Goal: Transaction & Acquisition: Purchase product/service

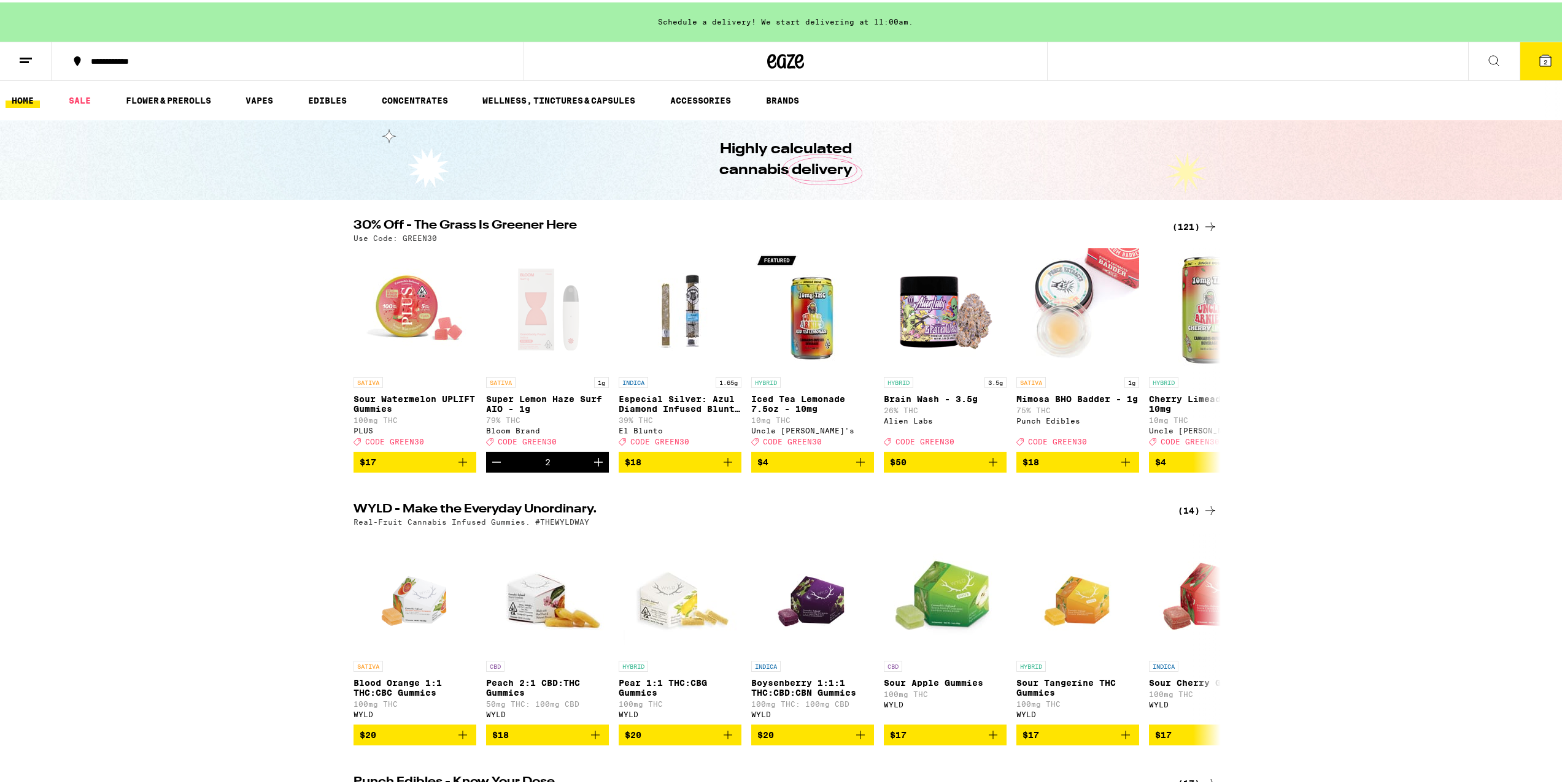
click at [1523, 61] on button "2" at bounding box center [1545, 59] width 52 height 38
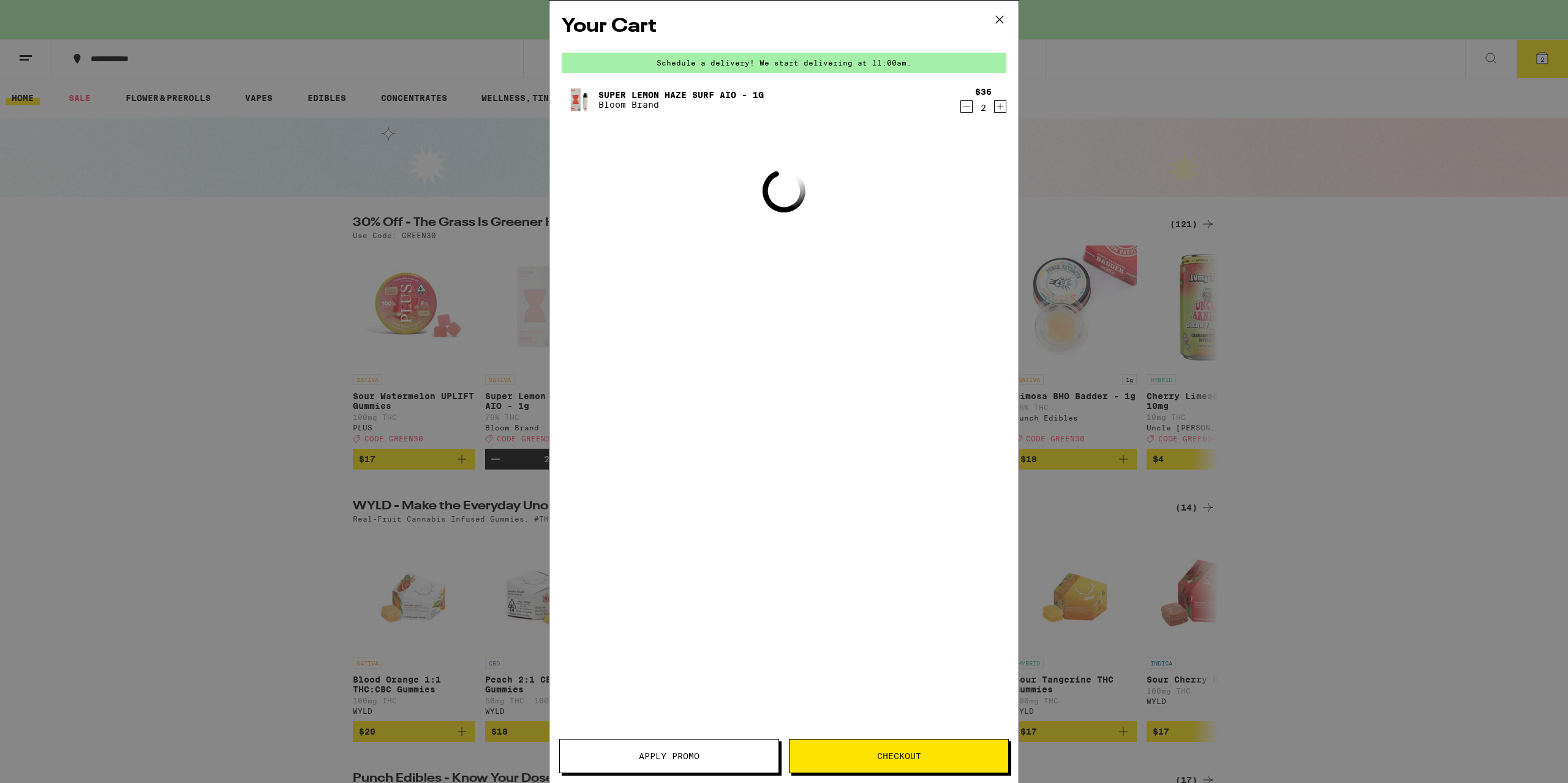
click at [968, 113] on icon "Decrement" at bounding box center [966, 106] width 11 height 15
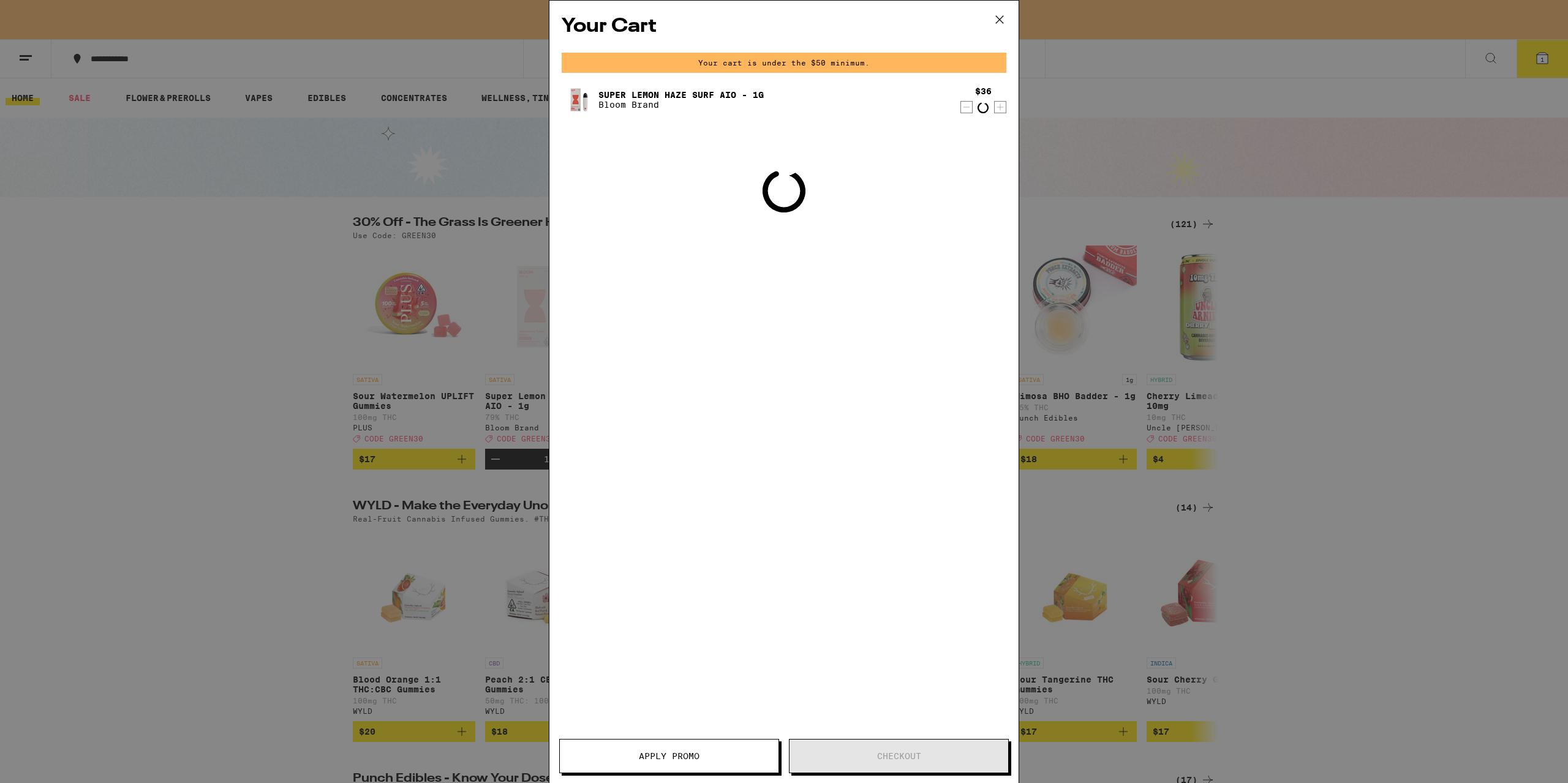
click at [992, 22] on icon at bounding box center [999, 20] width 18 height 18
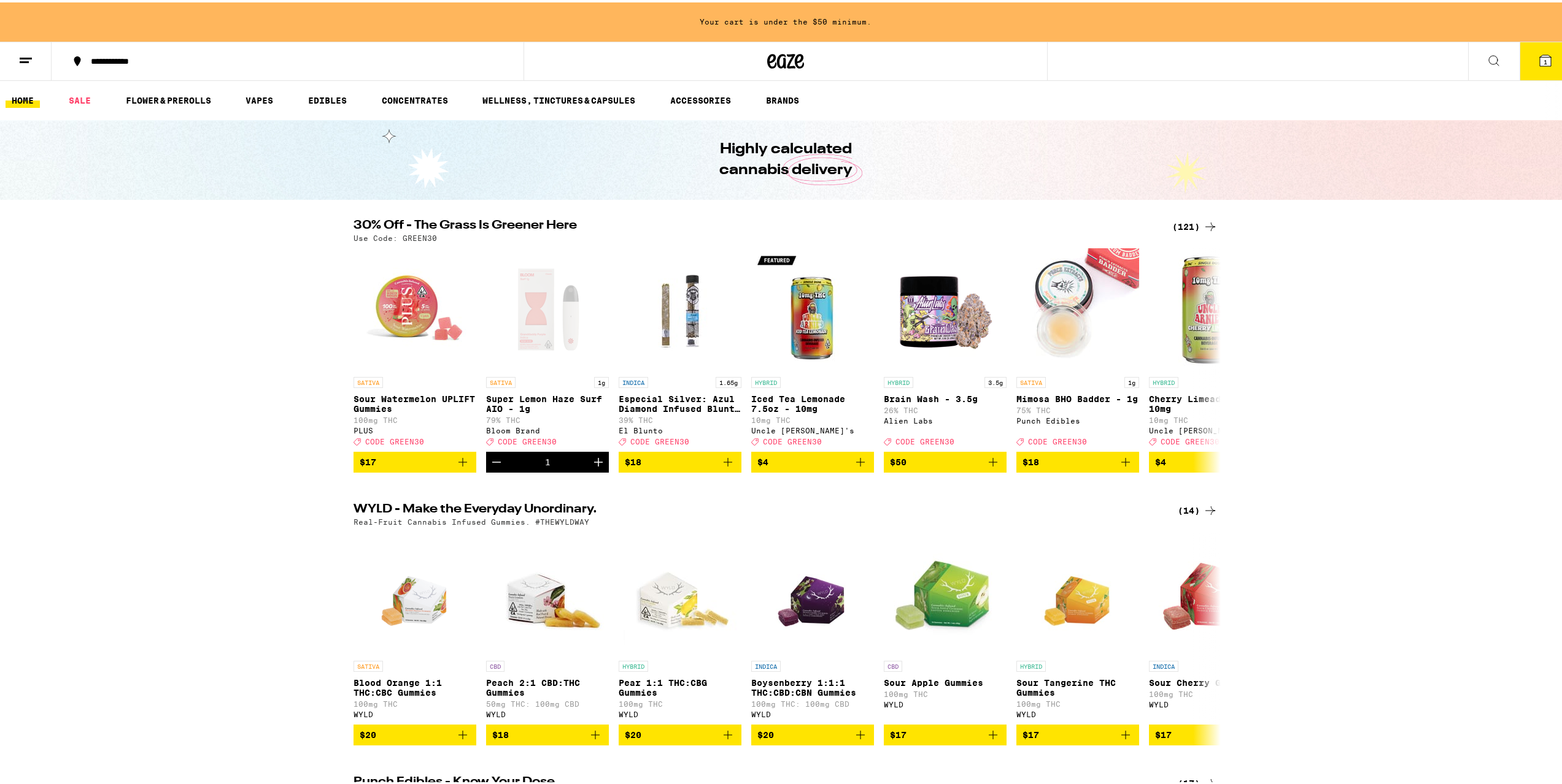
click at [1541, 40] on button "1" at bounding box center [1545, 59] width 52 height 38
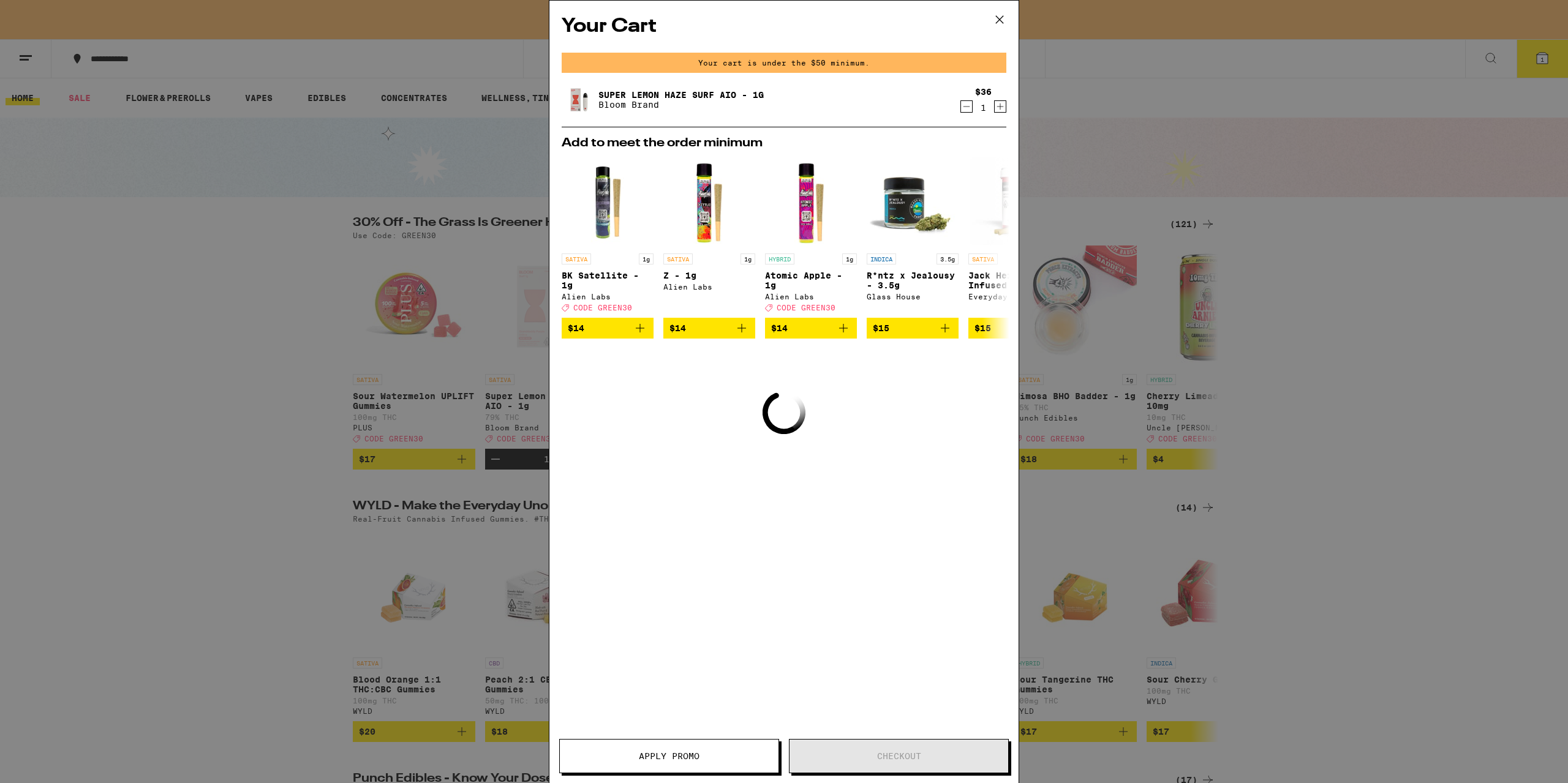
click at [972, 108] on button "Decrement" at bounding box center [966, 106] width 12 height 12
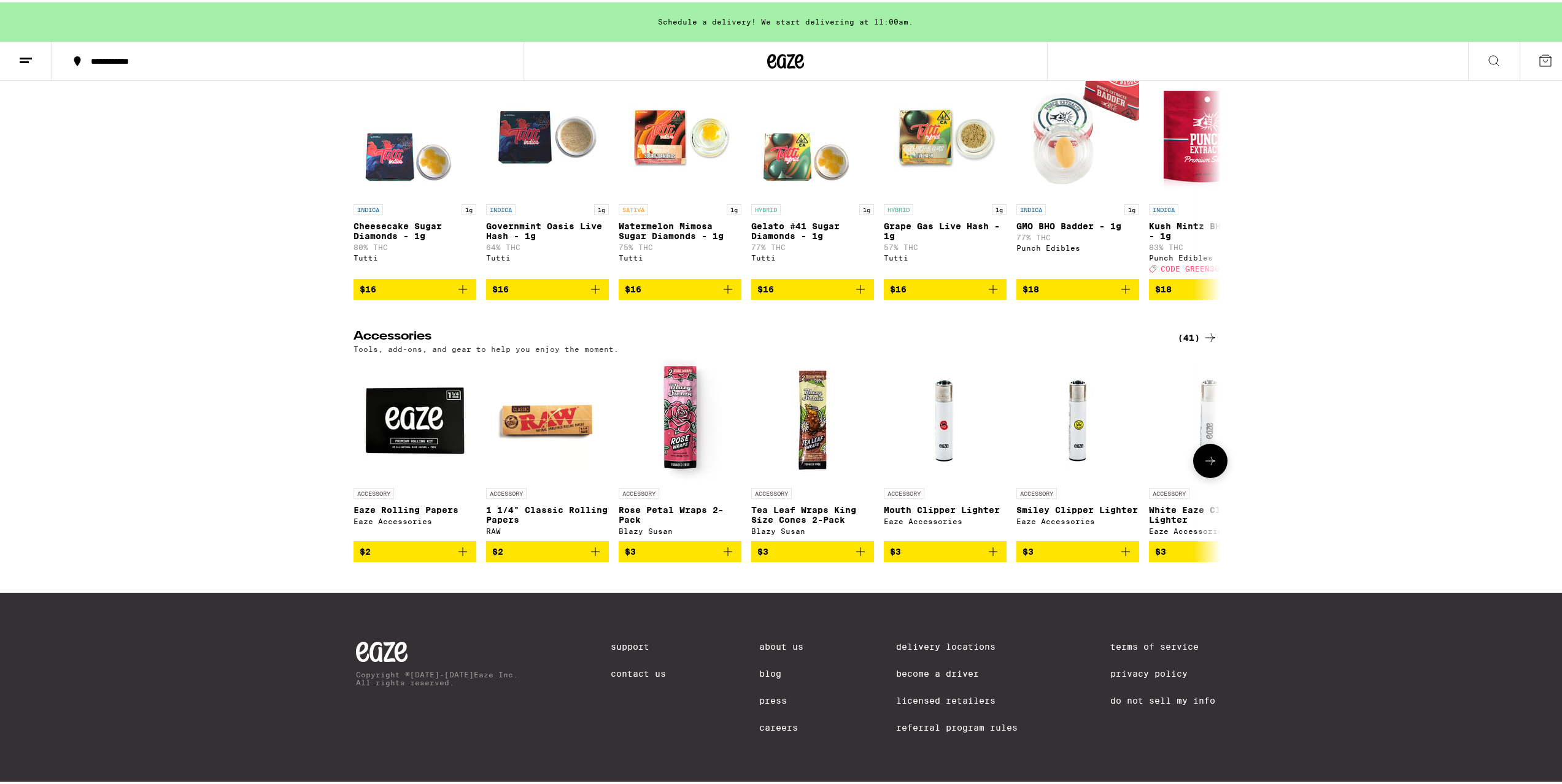
scroll to position [5485, 0]
click at [858, 546] on icon "Add to bag" at bounding box center [860, 549] width 8 height 8
click at [859, 546] on icon "Increment" at bounding box center [863, 549] width 8 height 8
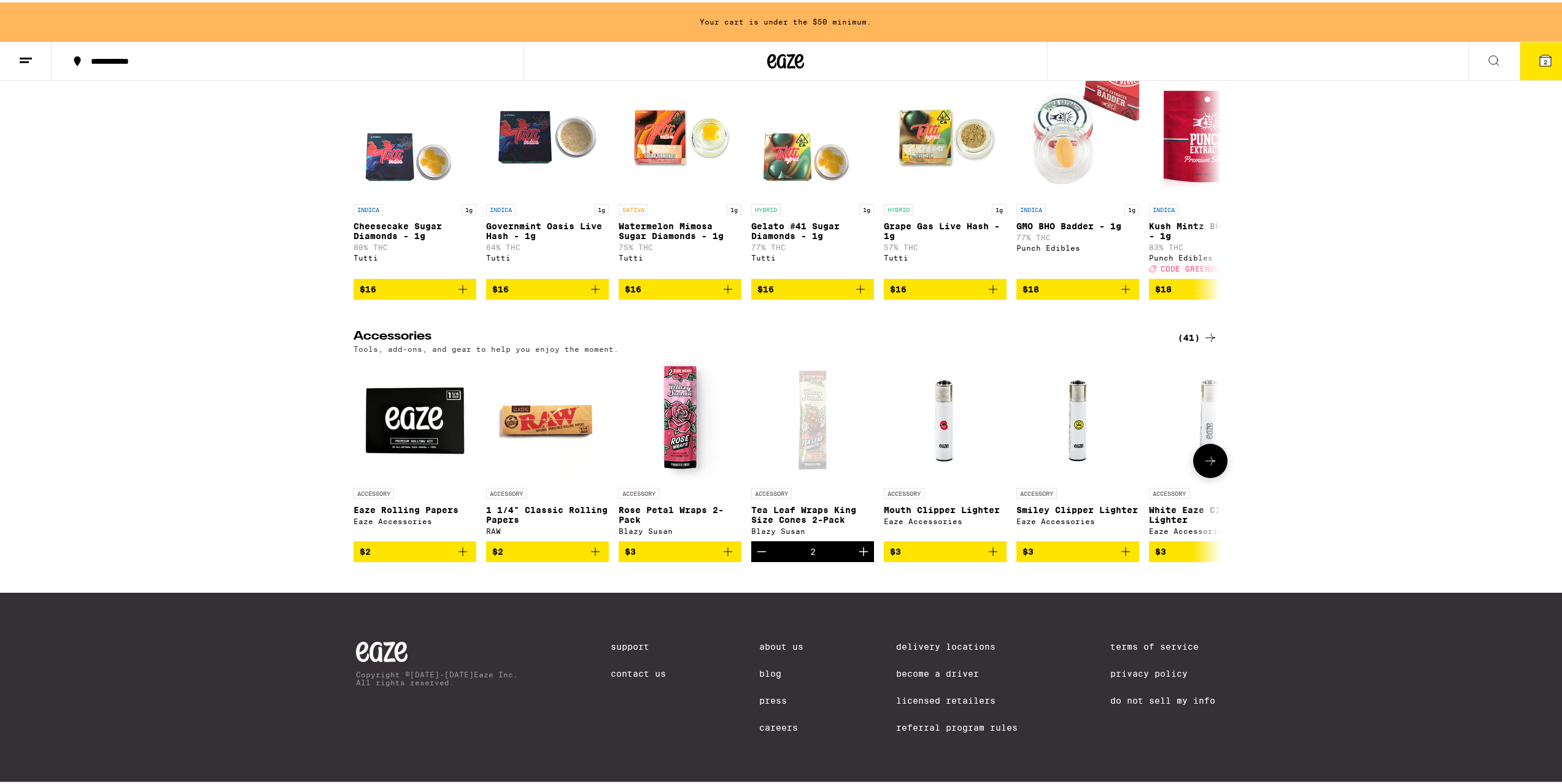
click at [1203, 455] on icon at bounding box center [1210, 458] width 15 height 15
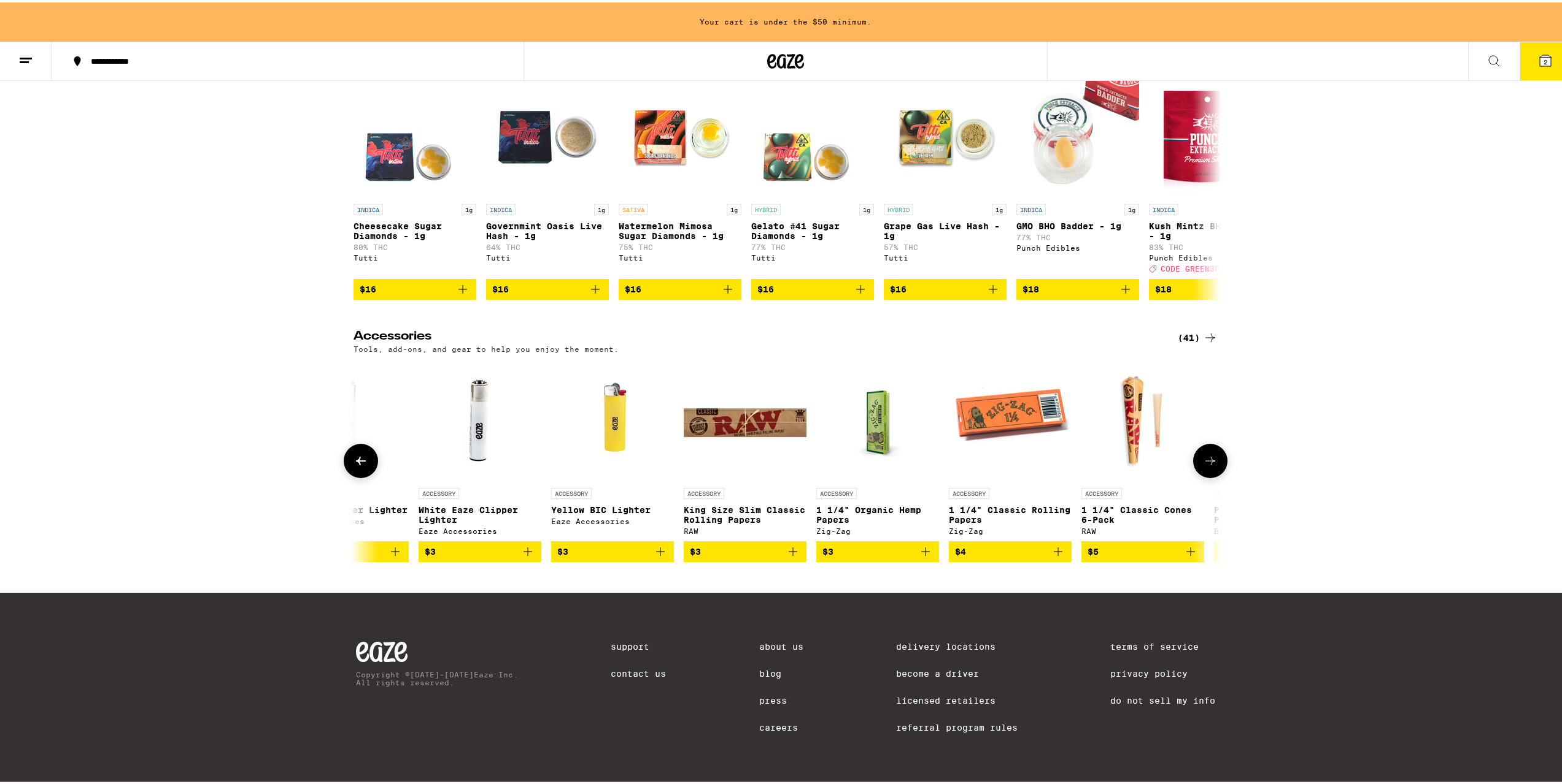
click at [1185, 542] on icon "Add to bag" at bounding box center [1190, 549] width 15 height 15
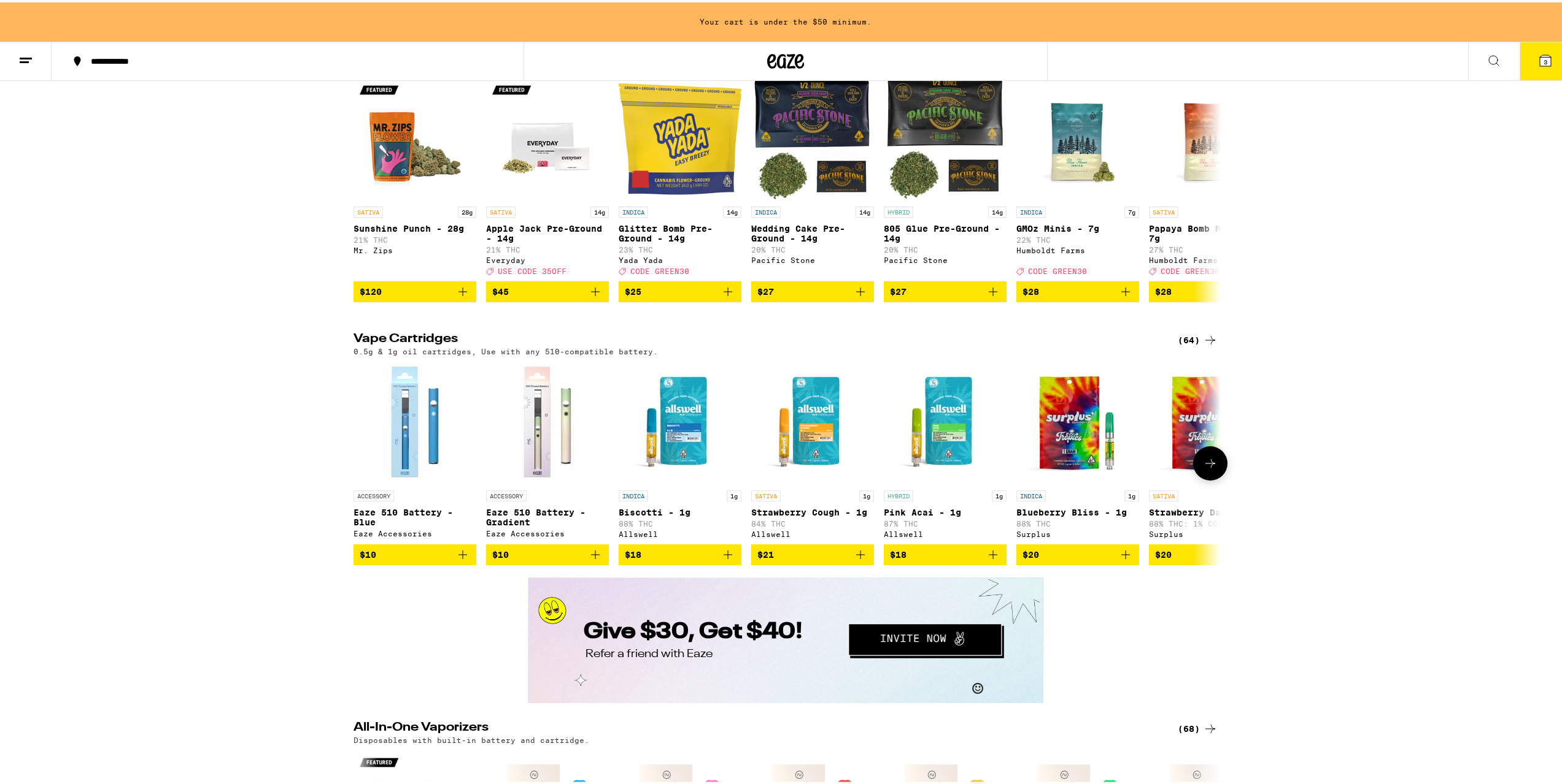
scroll to position [1499, 0]
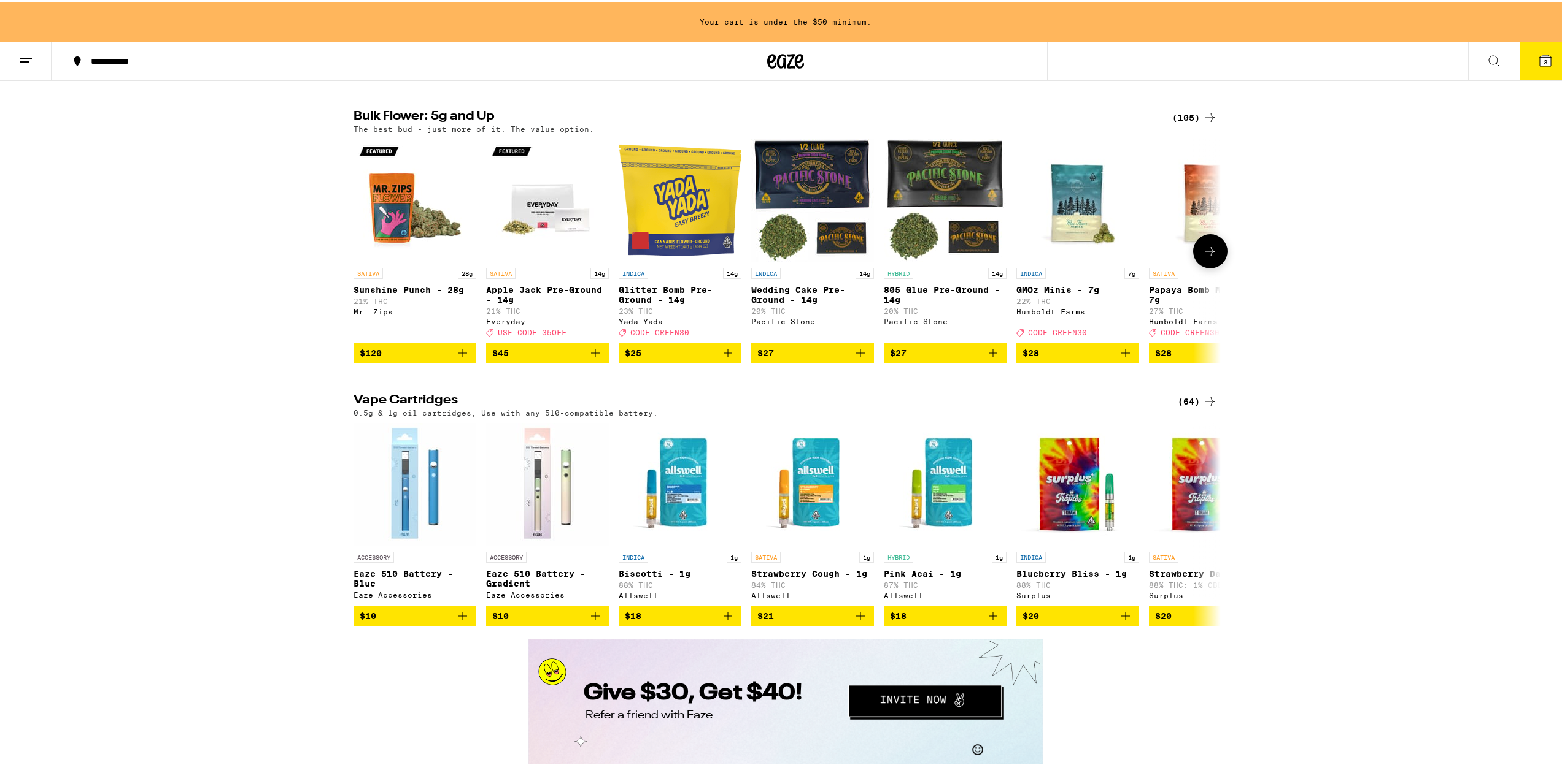
click at [990, 358] on icon "Add to bag" at bounding box center [992, 350] width 15 height 15
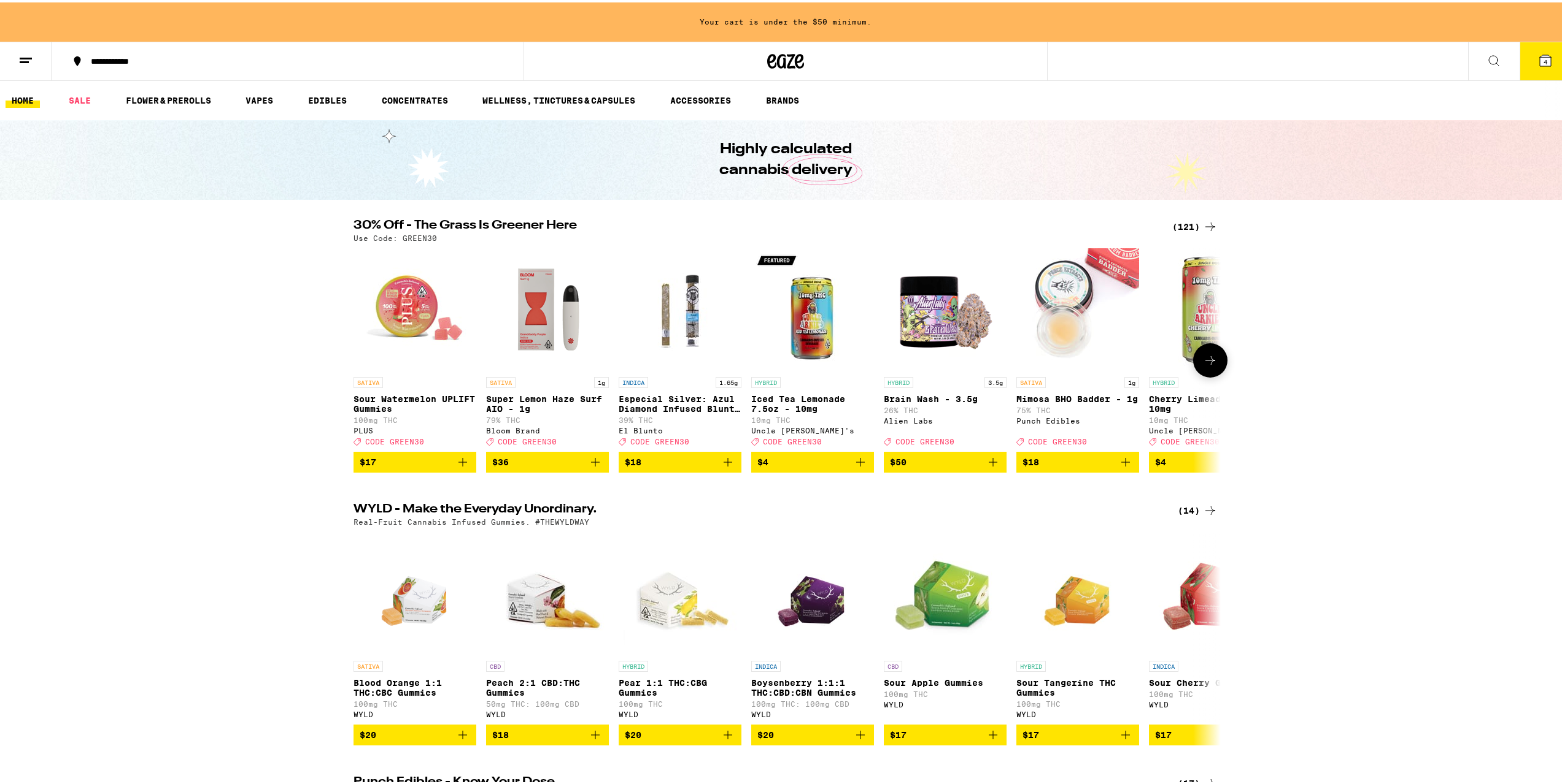
scroll to position [61, 0]
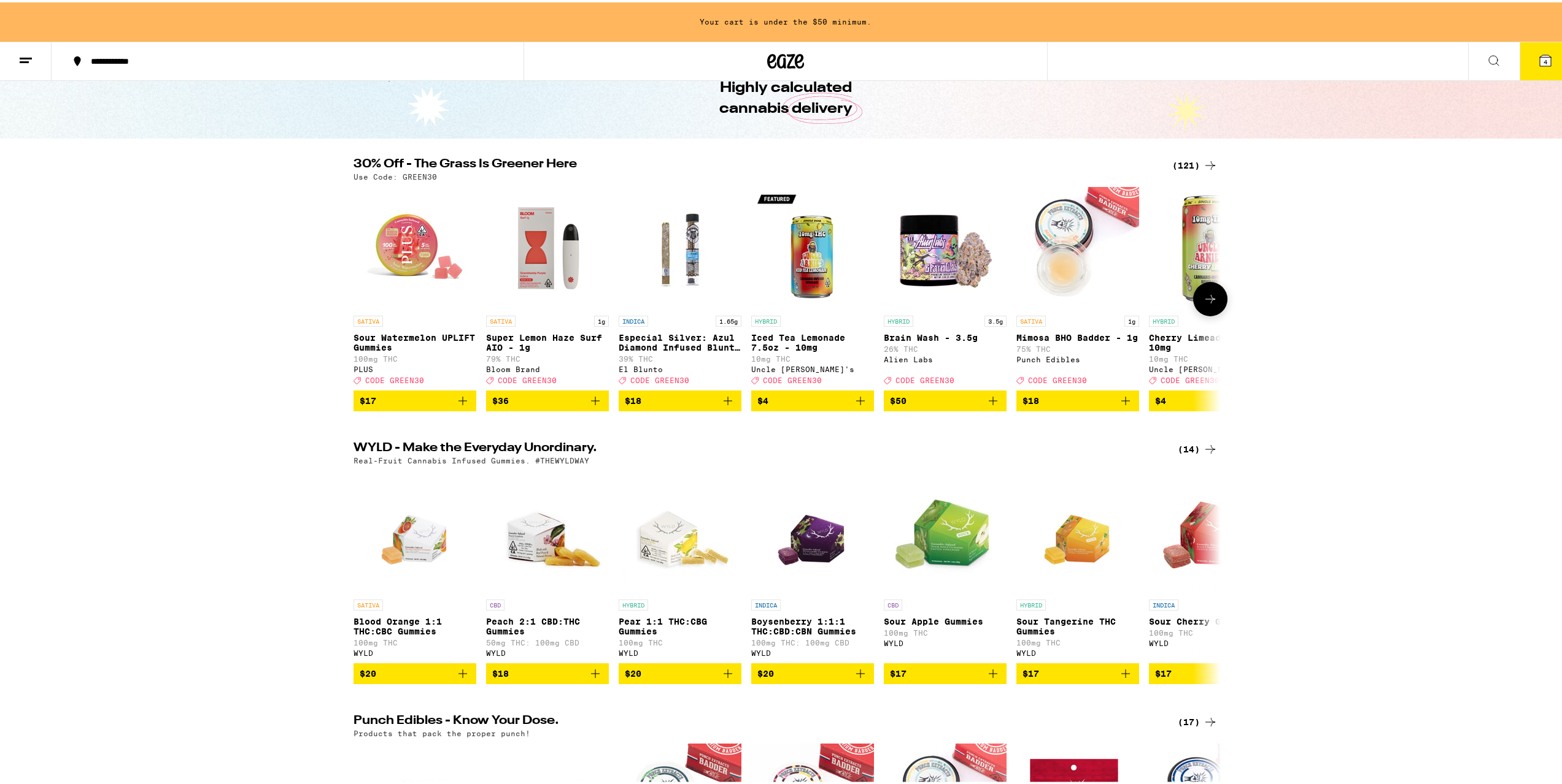
click at [1203, 304] on icon at bounding box center [1210, 296] width 15 height 15
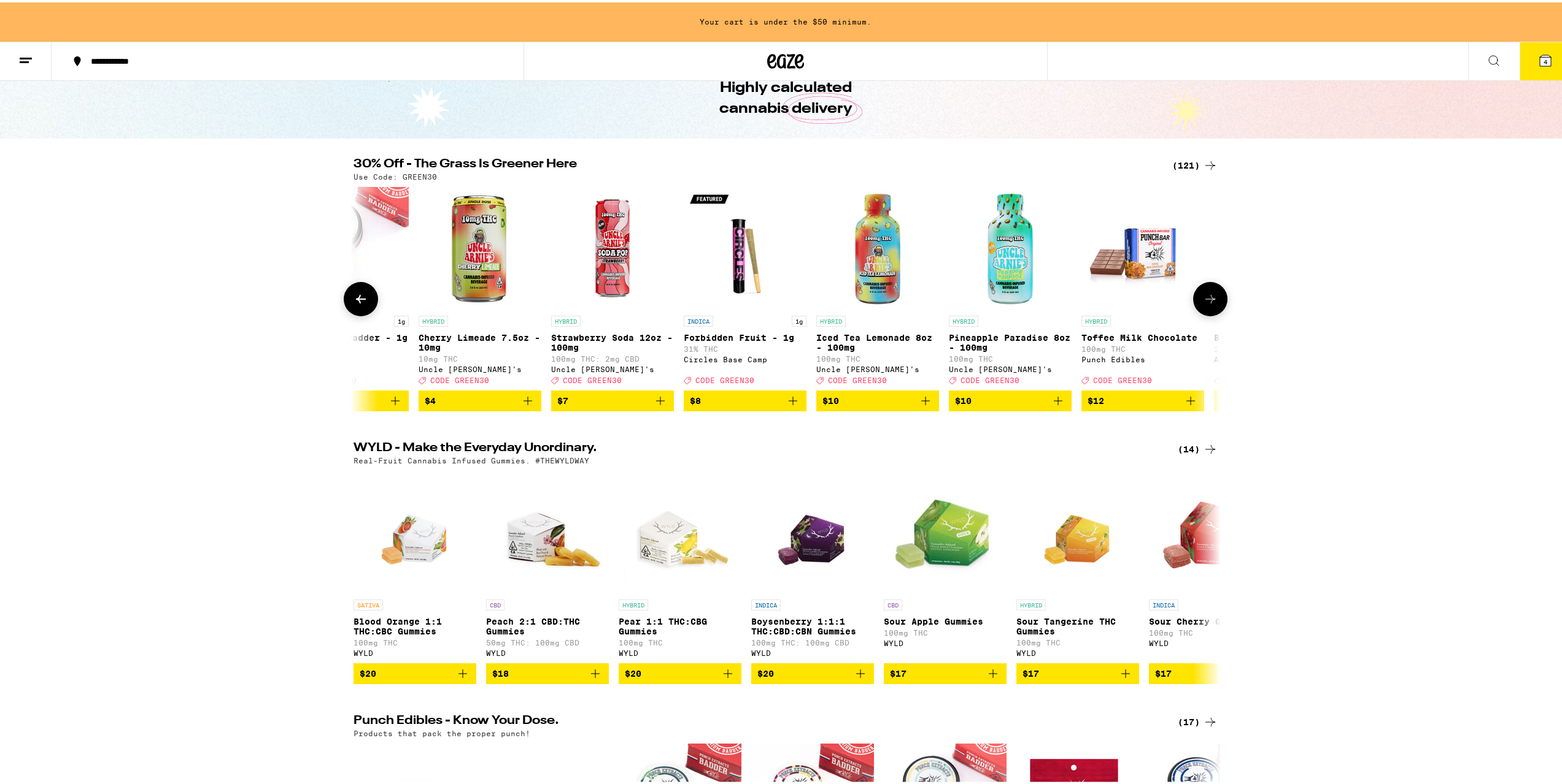
click at [1203, 304] on icon at bounding box center [1210, 296] width 15 height 15
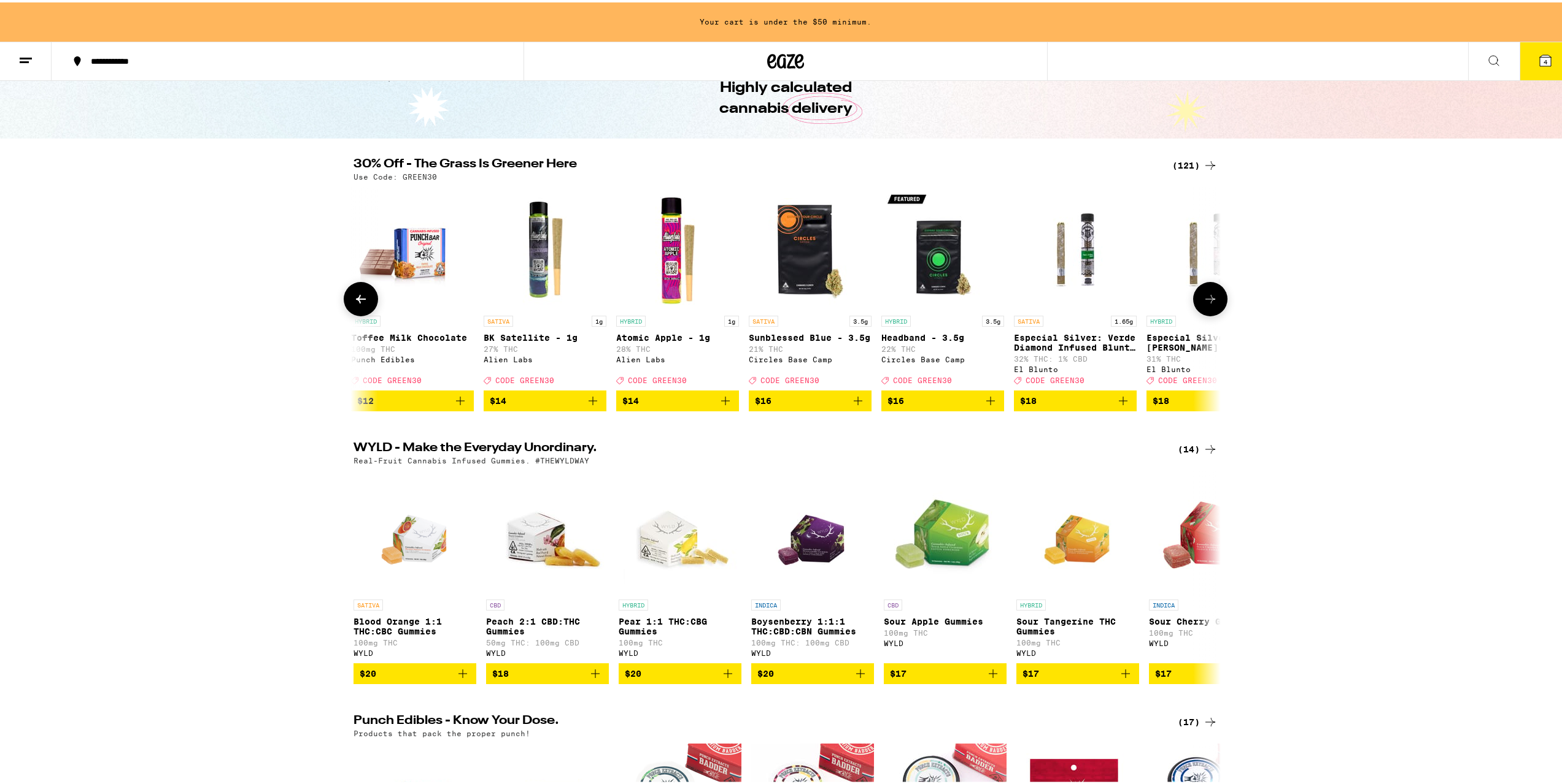
click at [1203, 304] on icon at bounding box center [1210, 296] width 15 height 15
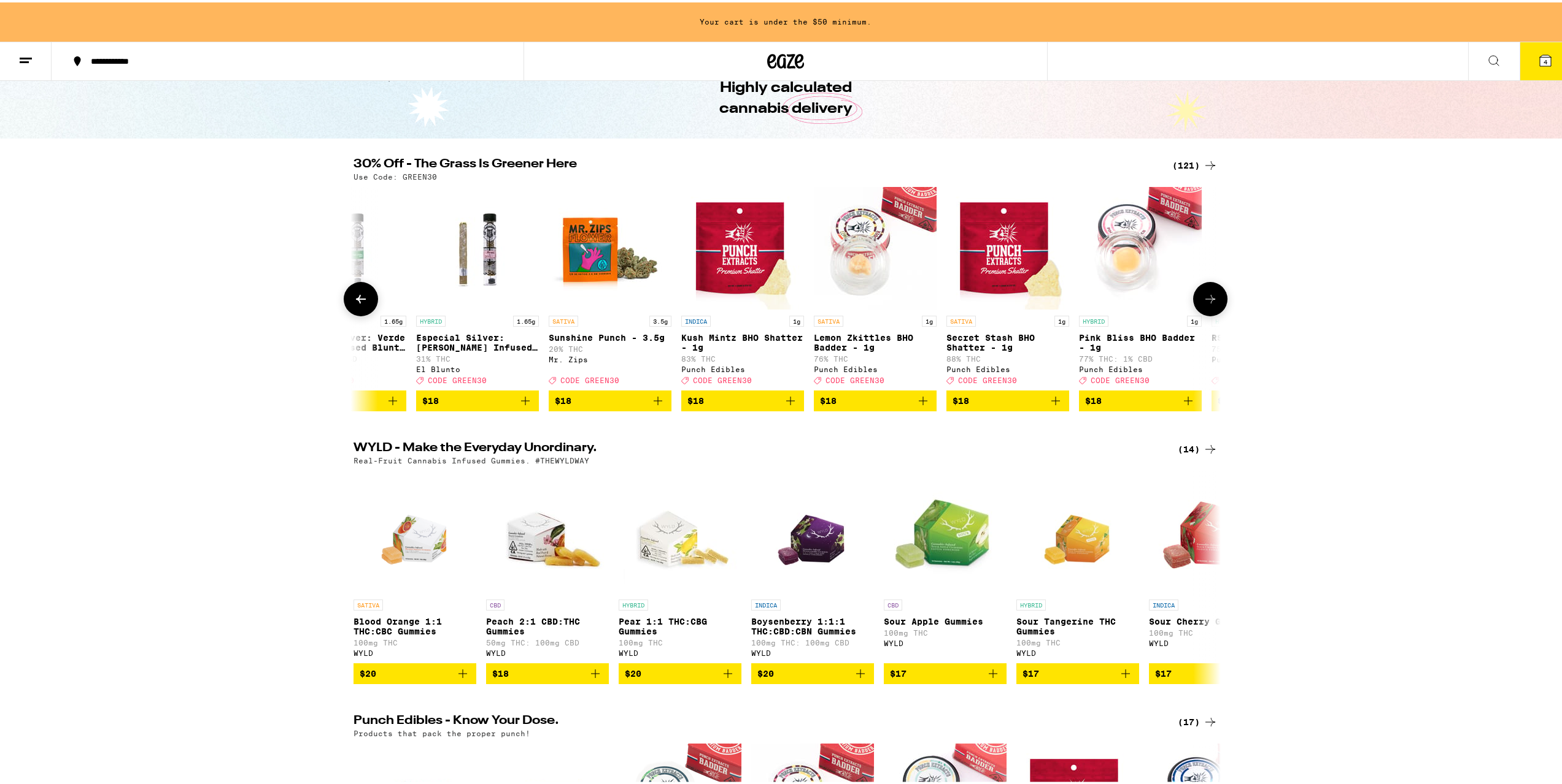
click at [1203, 304] on icon at bounding box center [1210, 296] width 15 height 15
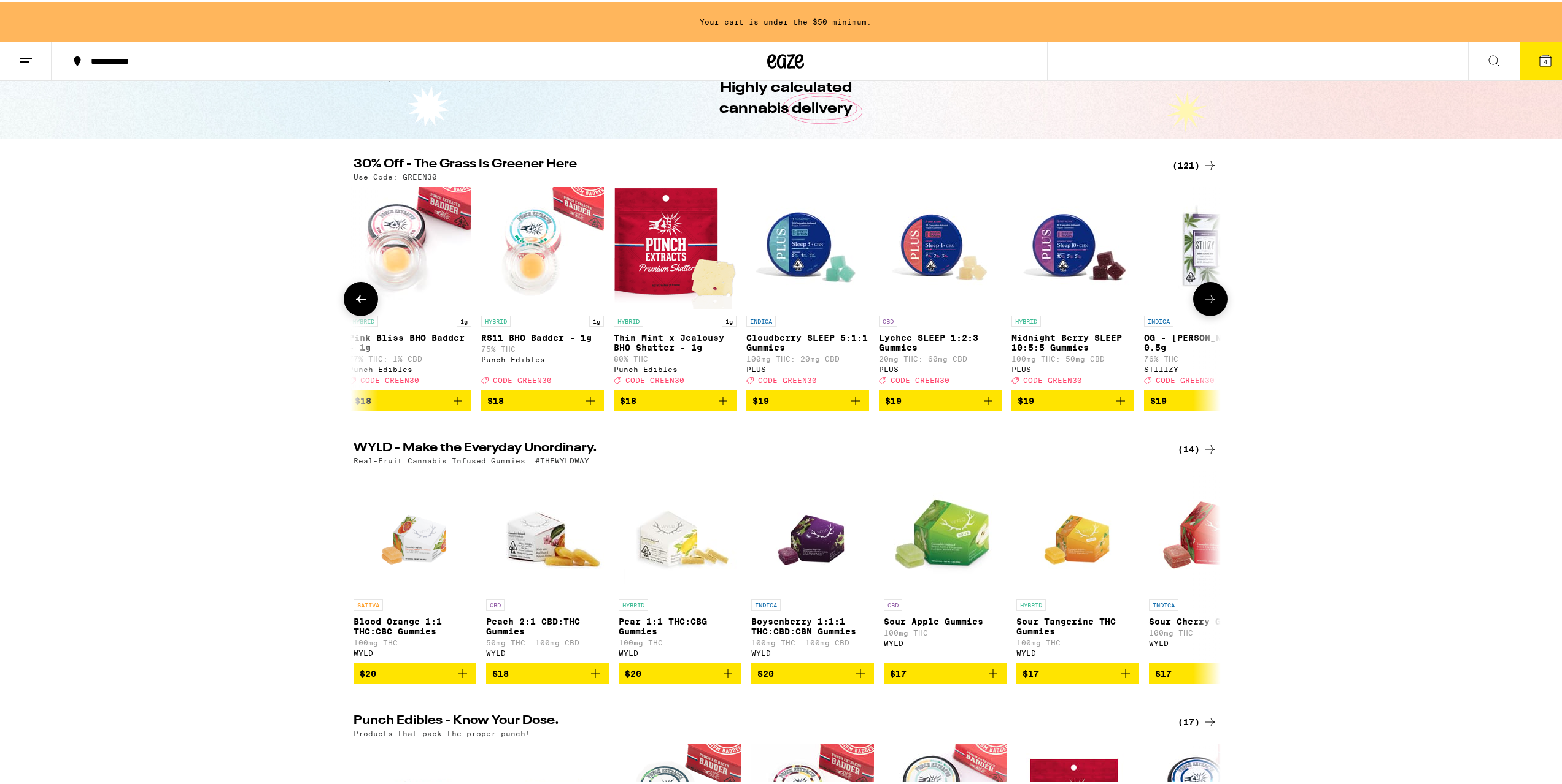
click at [1203, 304] on icon at bounding box center [1210, 296] width 15 height 15
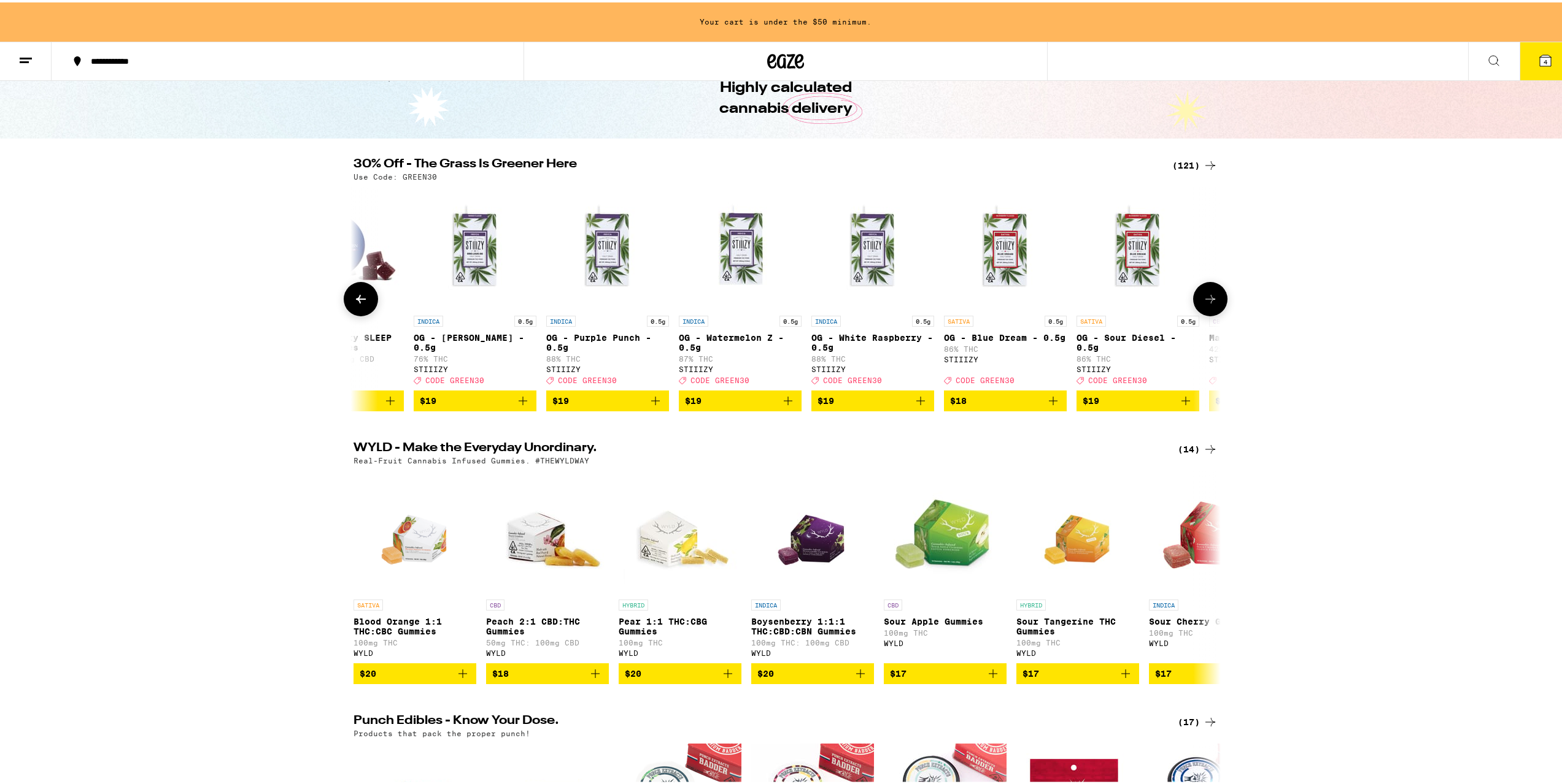
click at [1203, 304] on icon at bounding box center [1210, 296] width 15 height 15
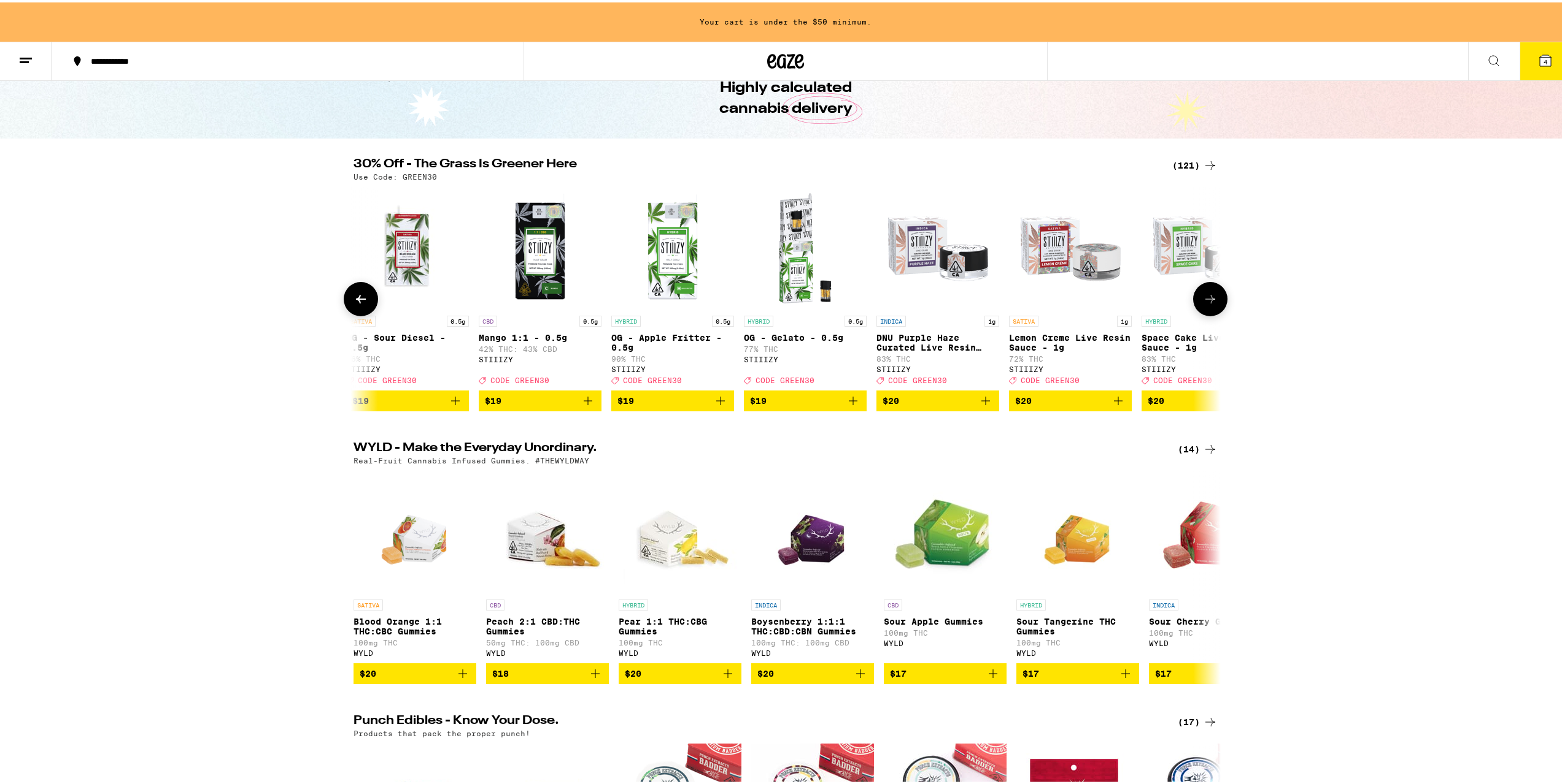
click at [1203, 304] on icon at bounding box center [1210, 296] width 15 height 15
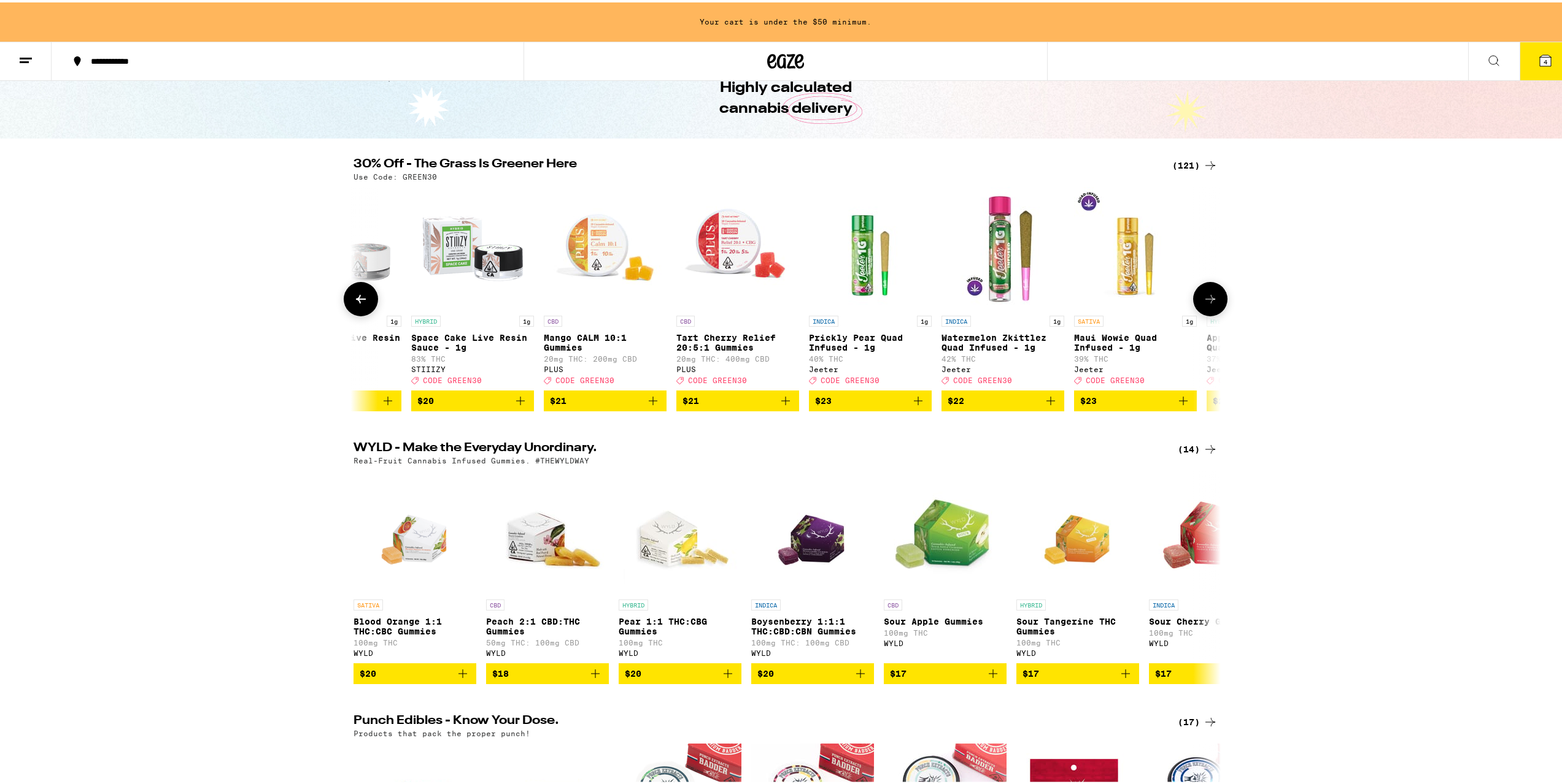
click at [1203, 304] on icon at bounding box center [1210, 296] width 15 height 15
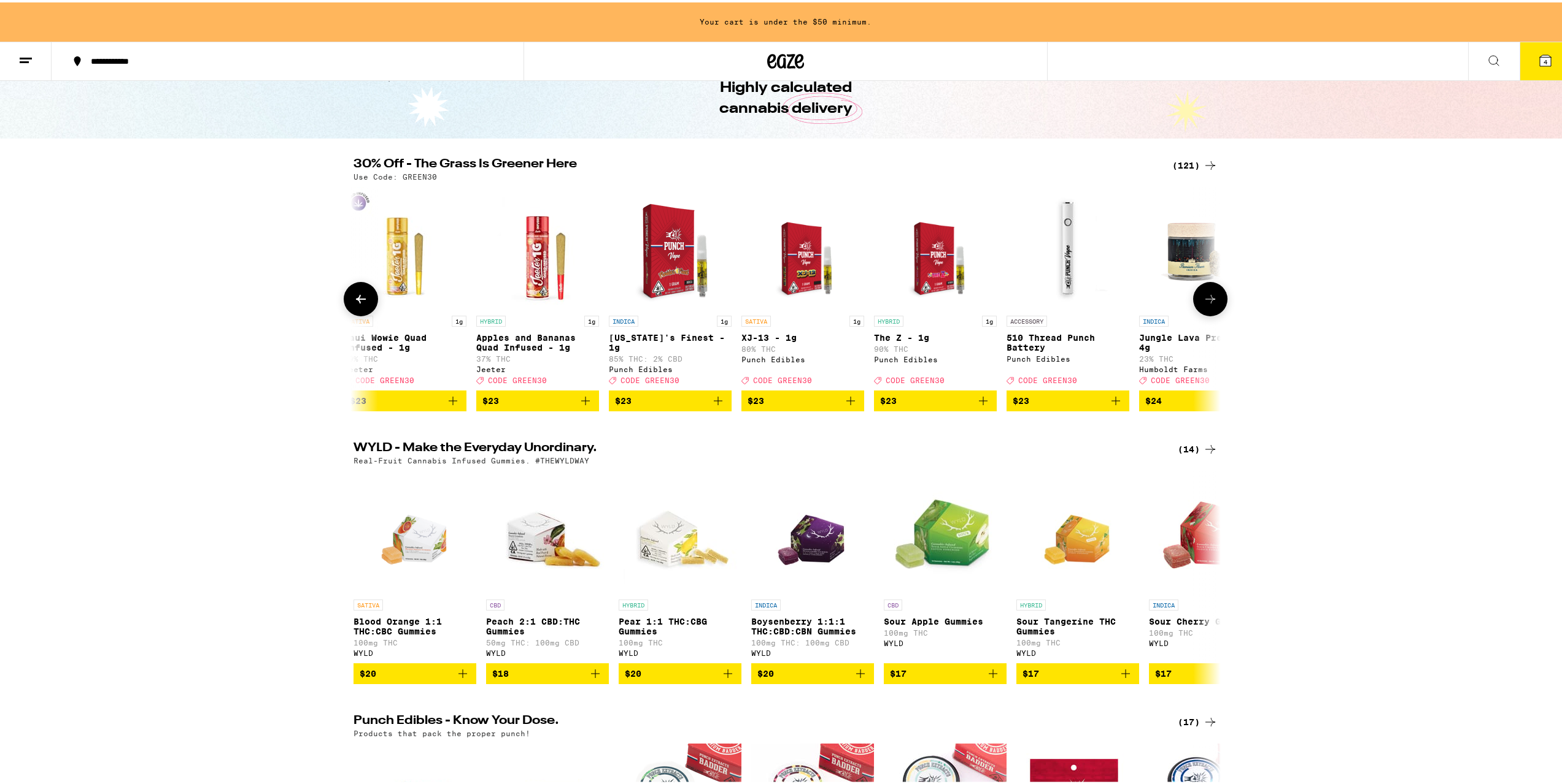
click at [1203, 304] on icon at bounding box center [1210, 296] width 15 height 15
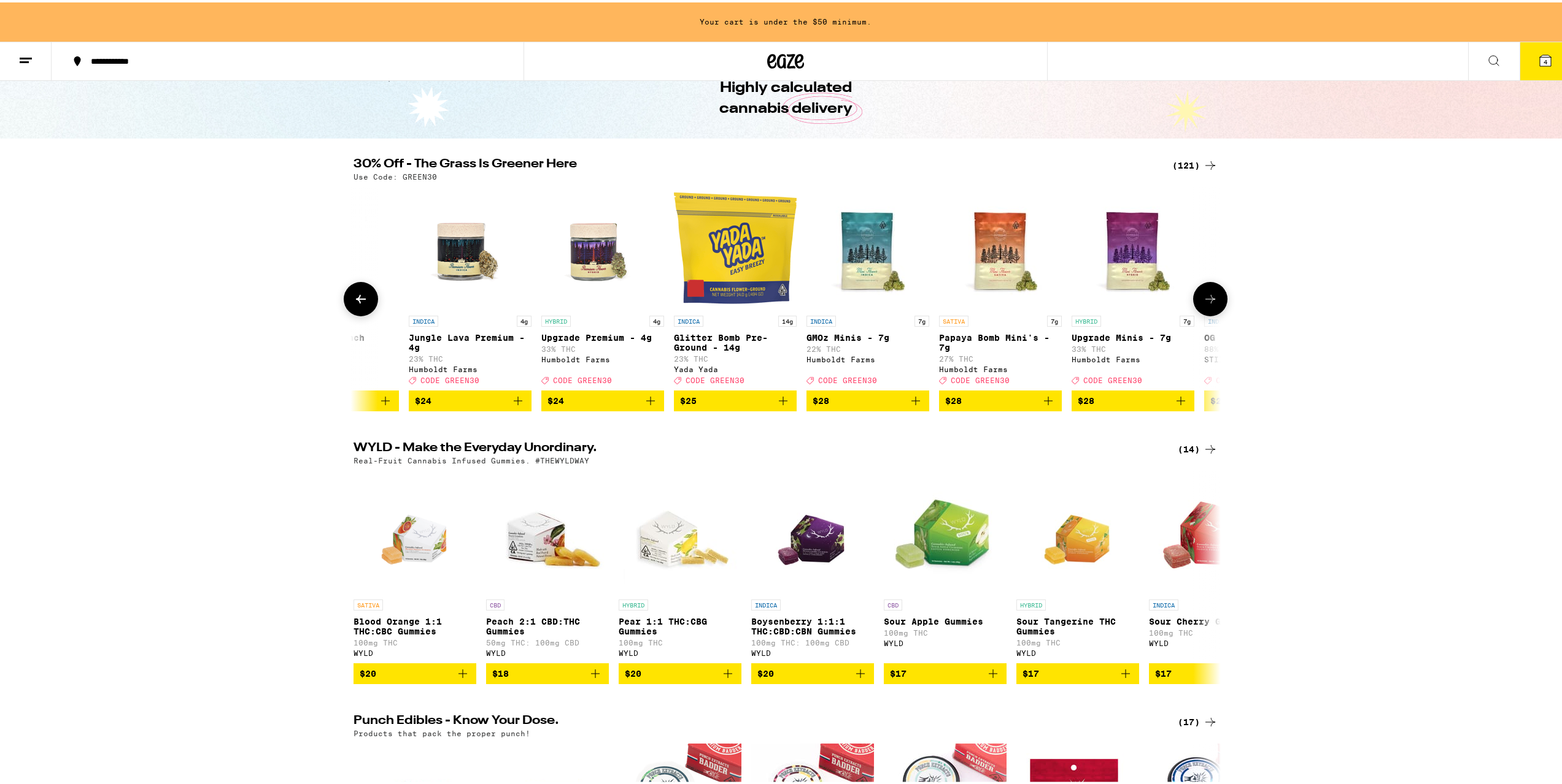
click at [359, 296] on icon at bounding box center [361, 296] width 15 height 15
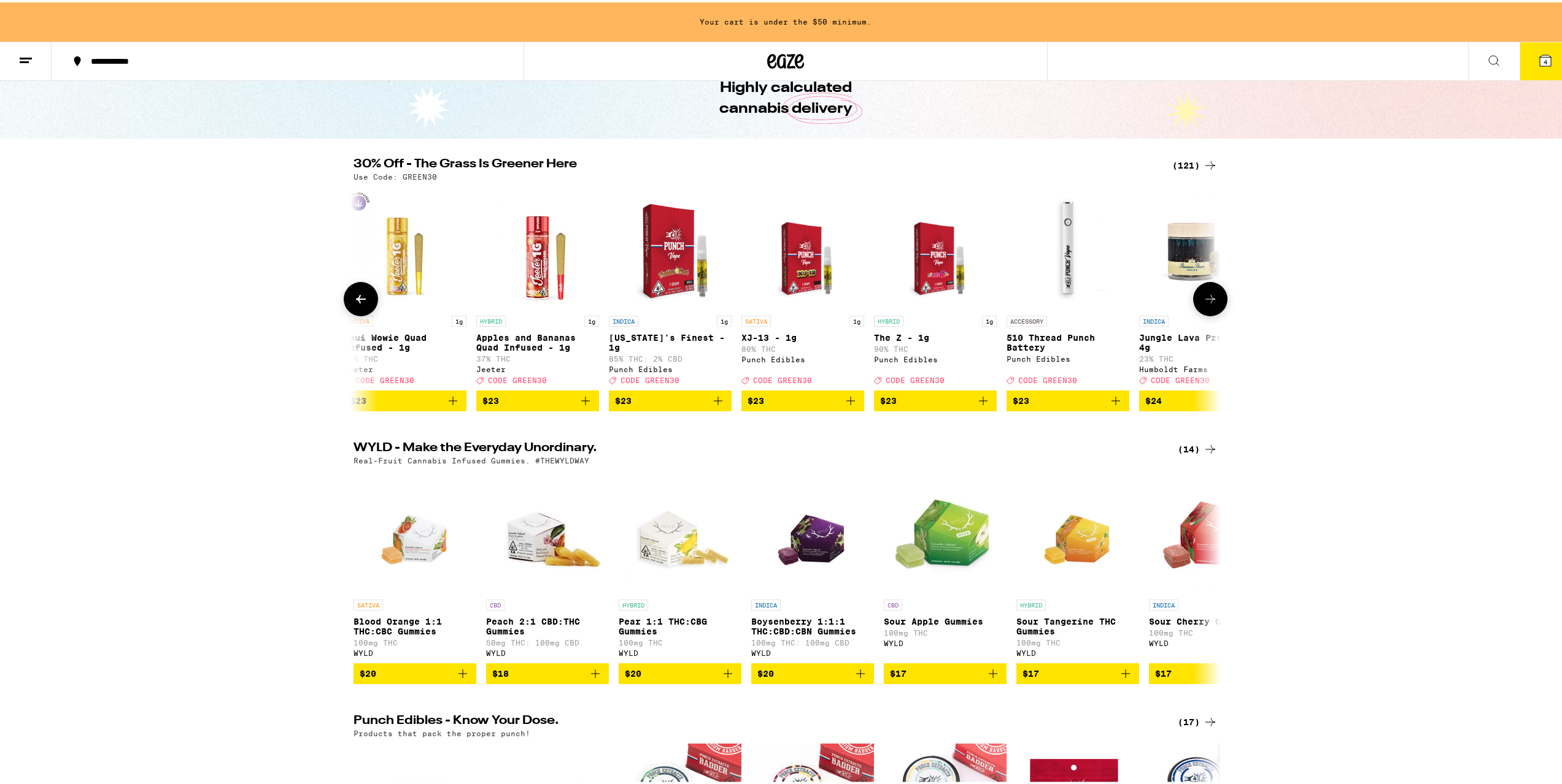
click at [846, 403] on icon "Add to bag" at bounding box center [850, 398] width 8 height 8
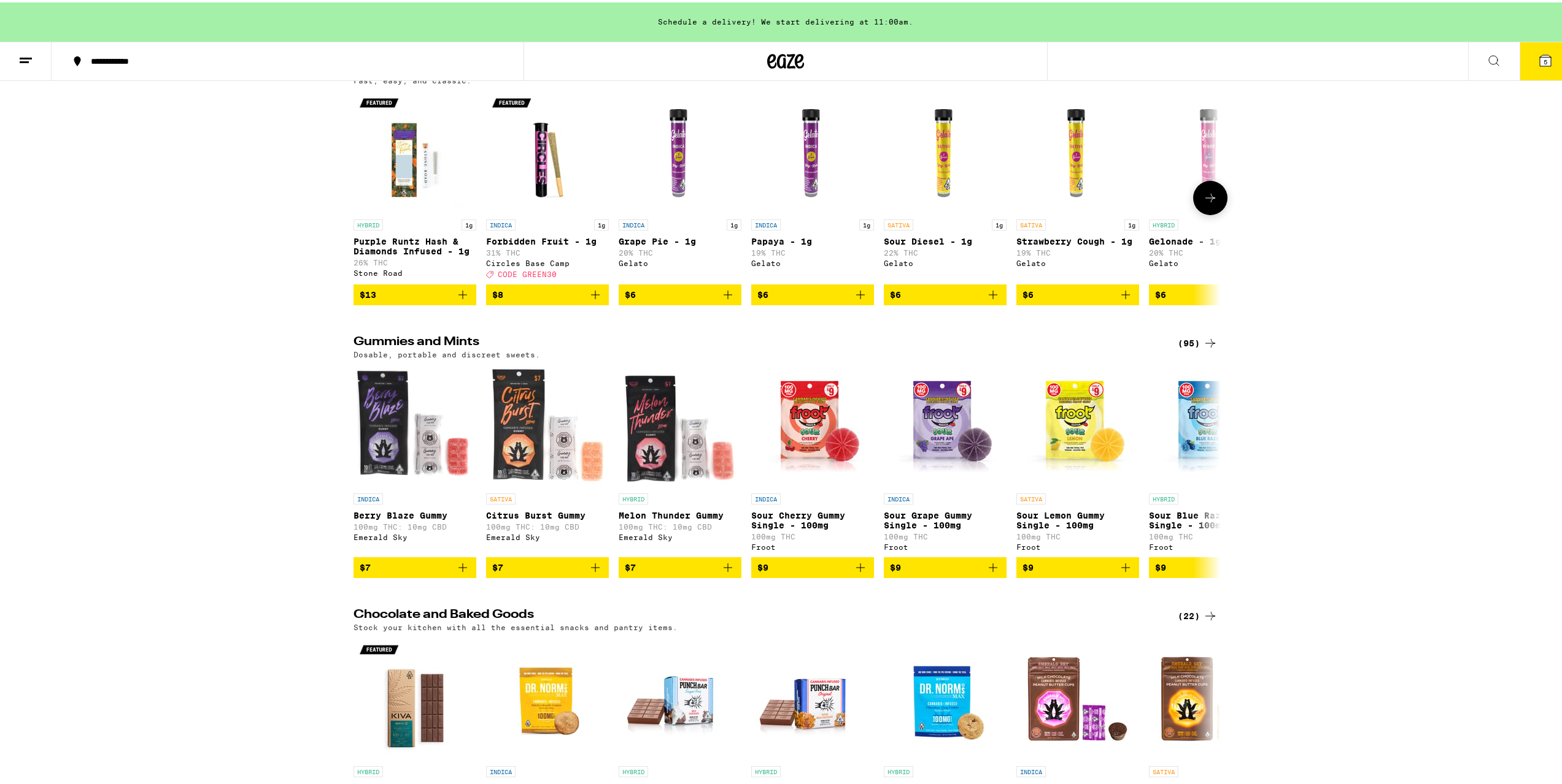
scroll to position [3557, 0]
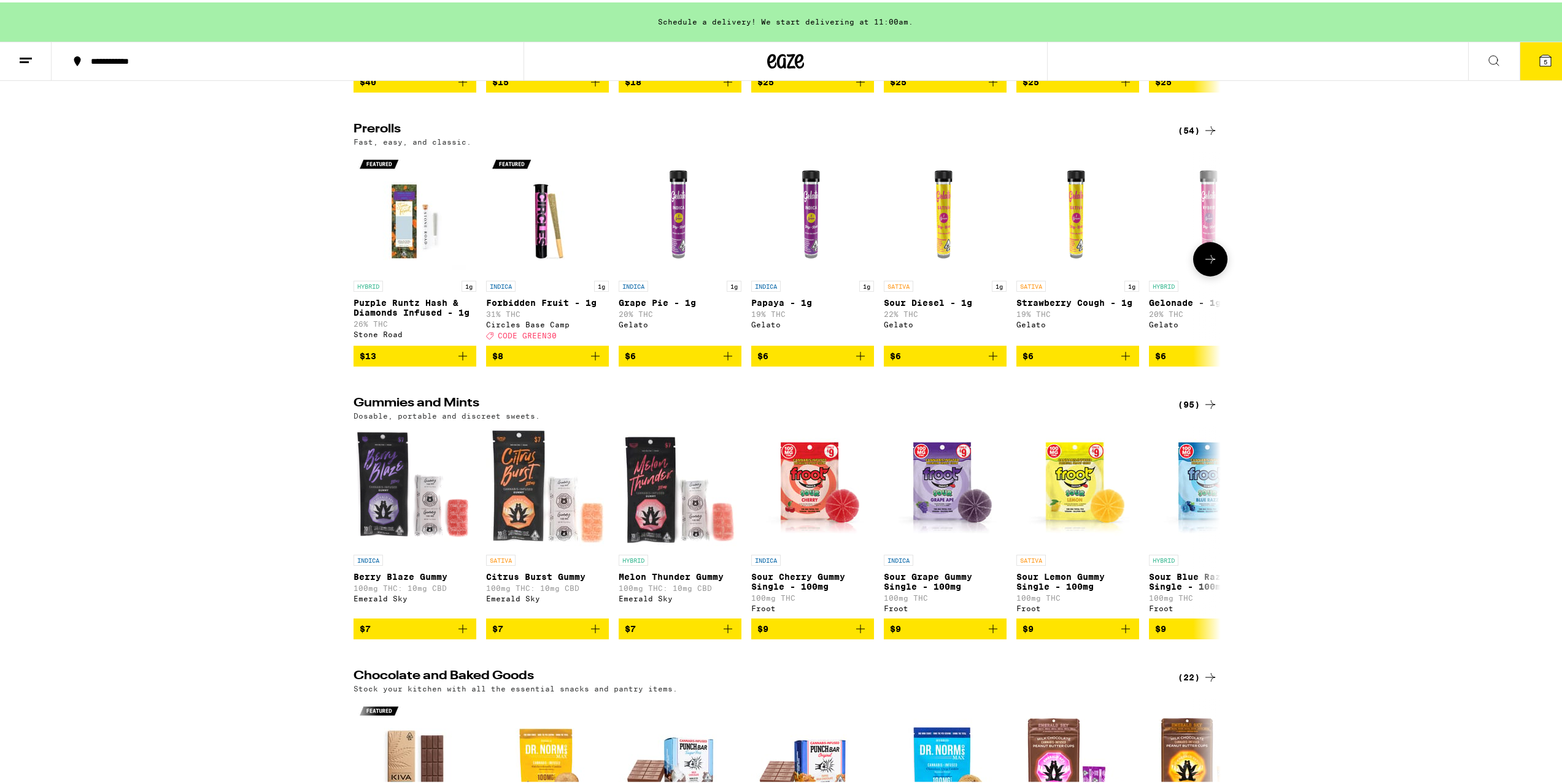
click at [1203, 265] on icon at bounding box center [1210, 256] width 15 height 15
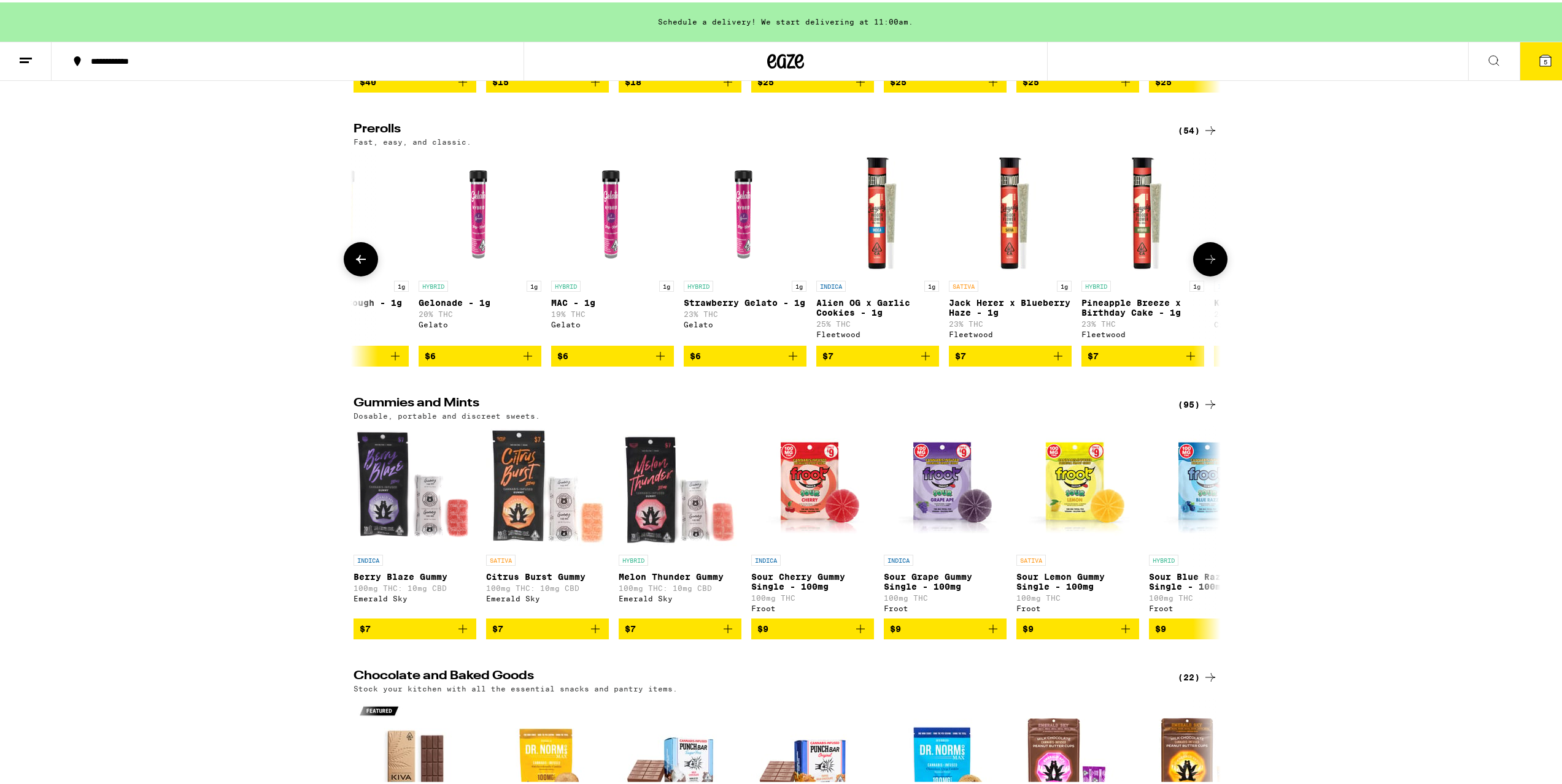
click at [1203, 265] on icon at bounding box center [1210, 256] width 15 height 15
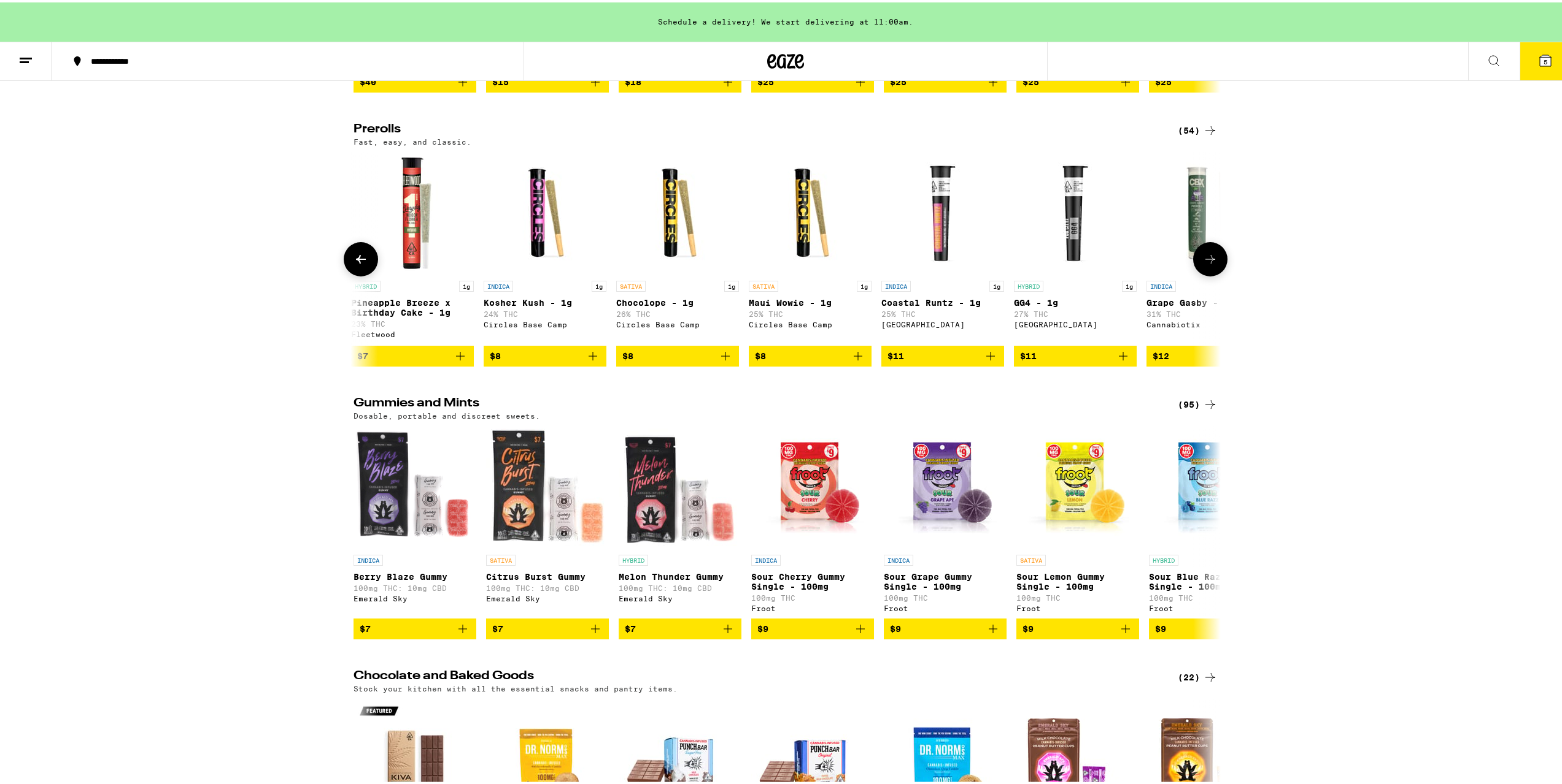
click at [1203, 265] on icon at bounding box center [1210, 256] width 15 height 15
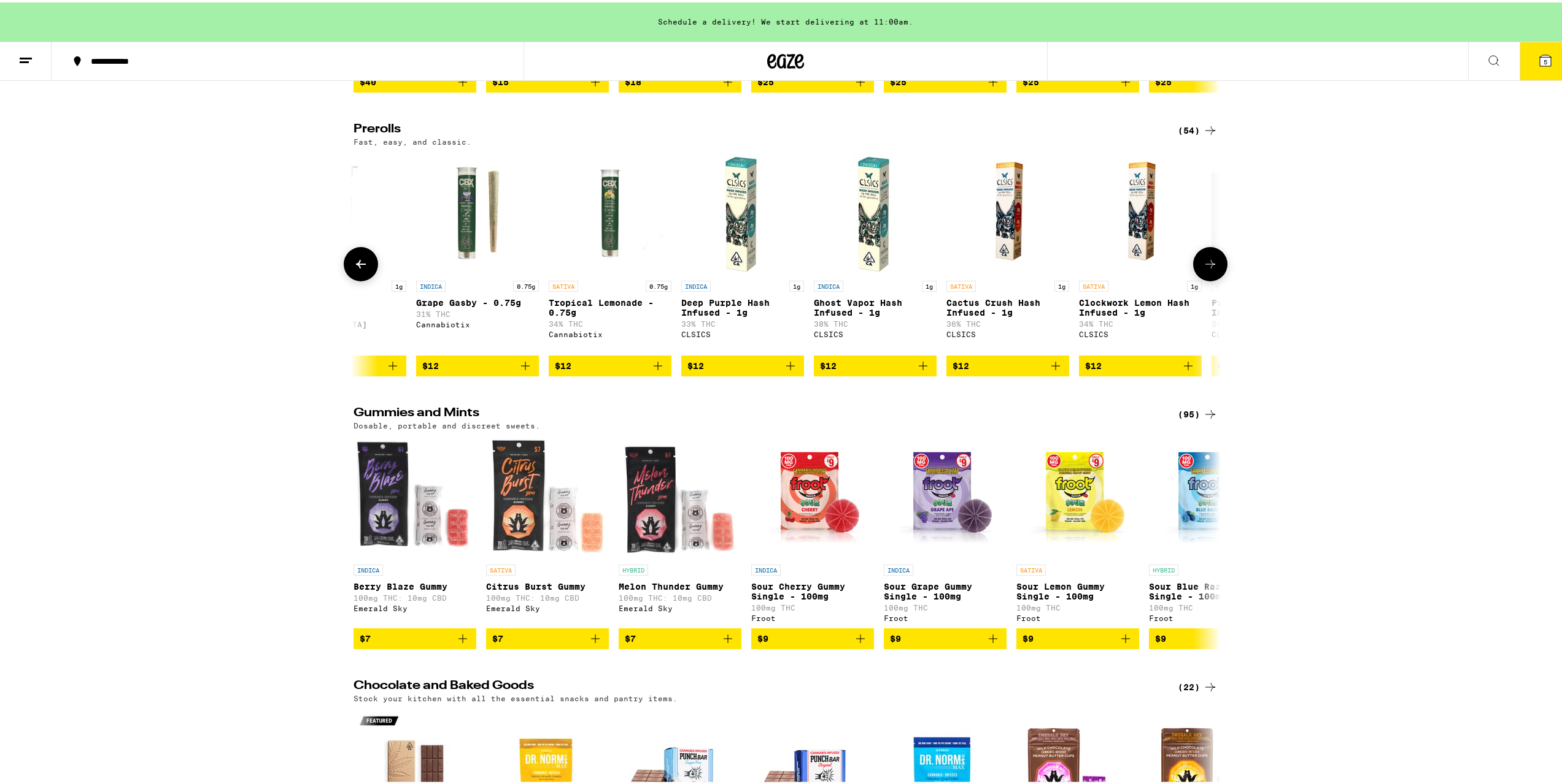
click at [1200, 279] on button at bounding box center [1210, 262] width 35 height 35
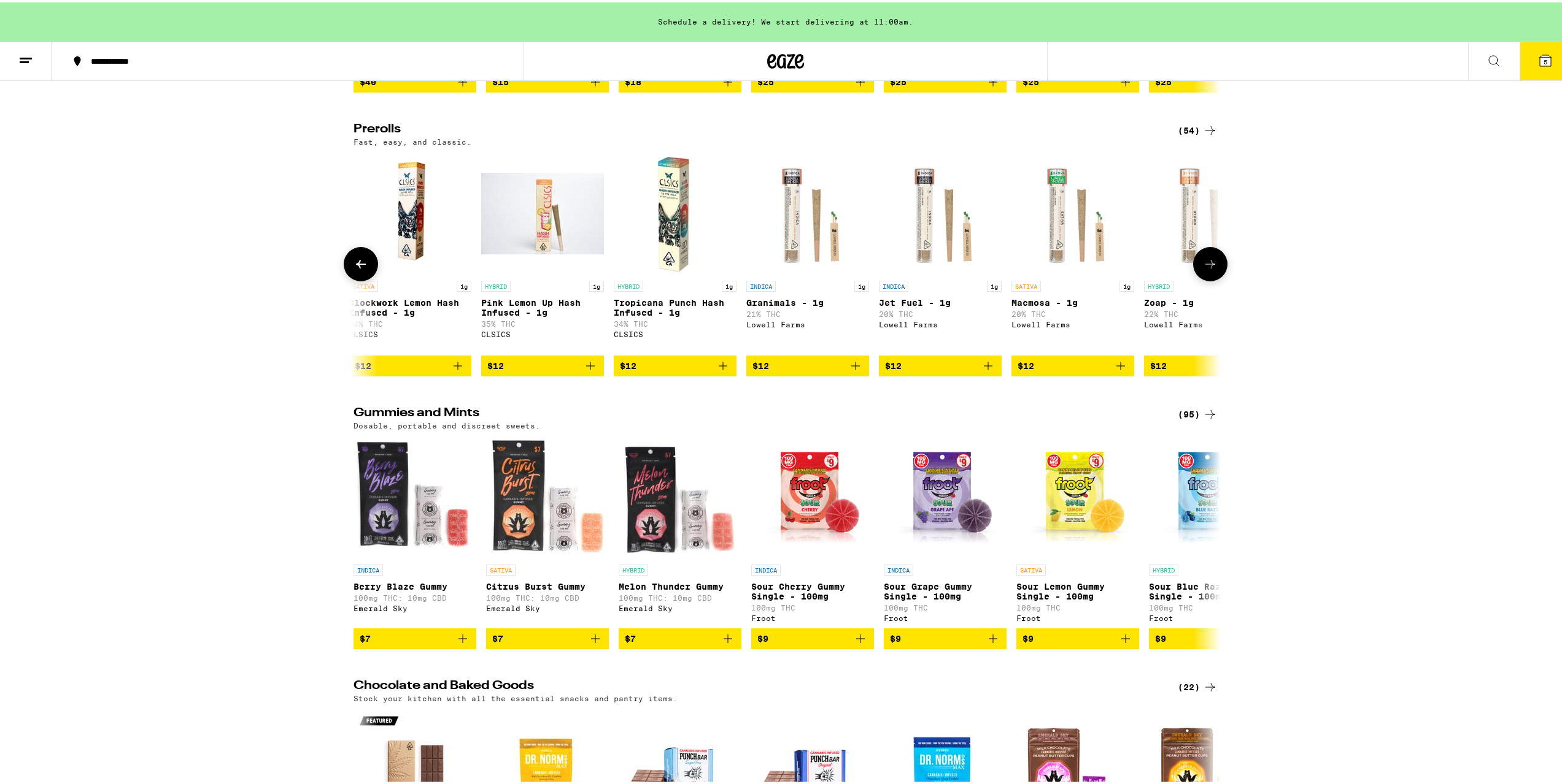
click at [1200, 279] on button at bounding box center [1210, 262] width 35 height 35
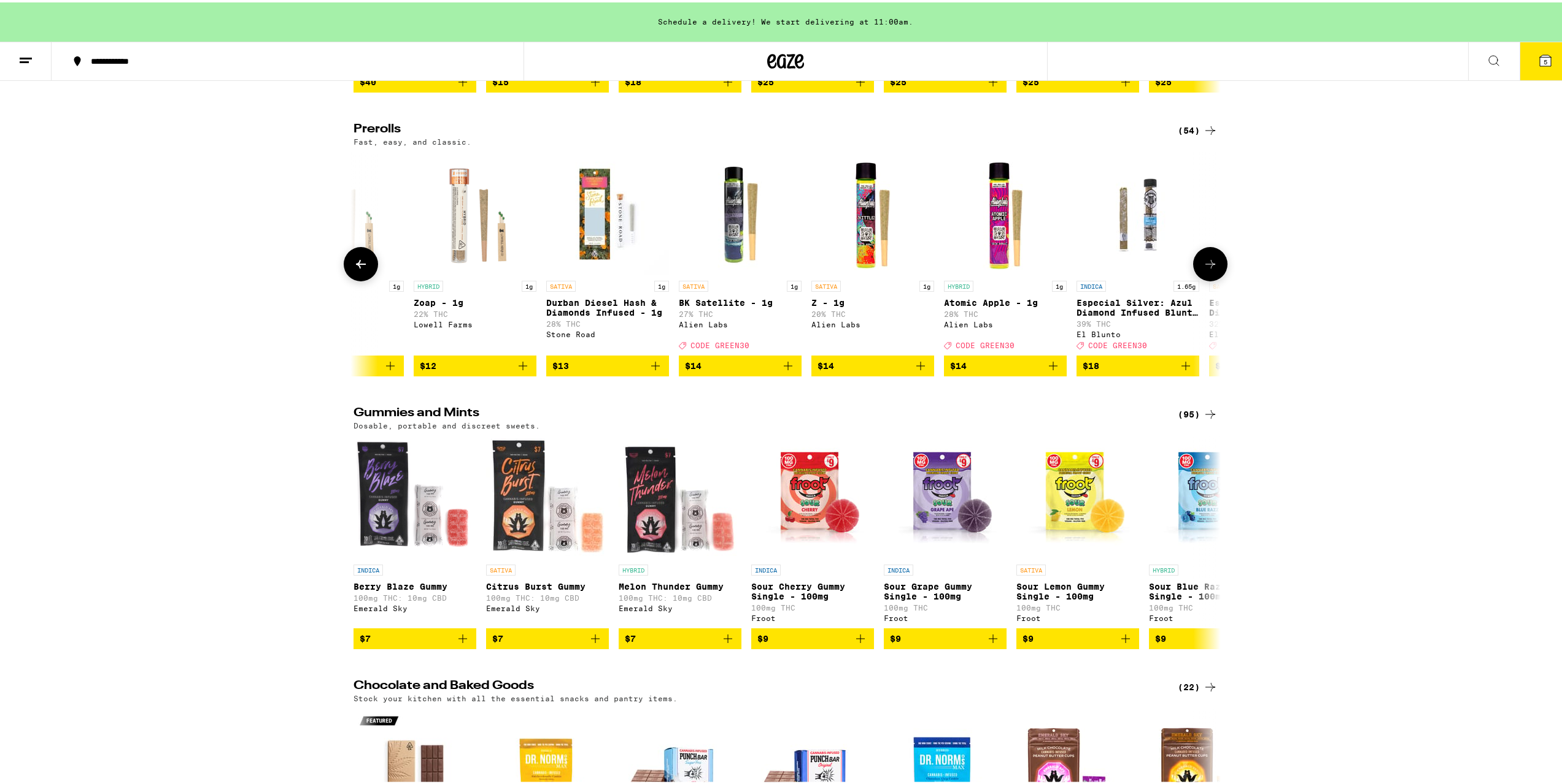
click at [1200, 279] on button at bounding box center [1210, 262] width 35 height 35
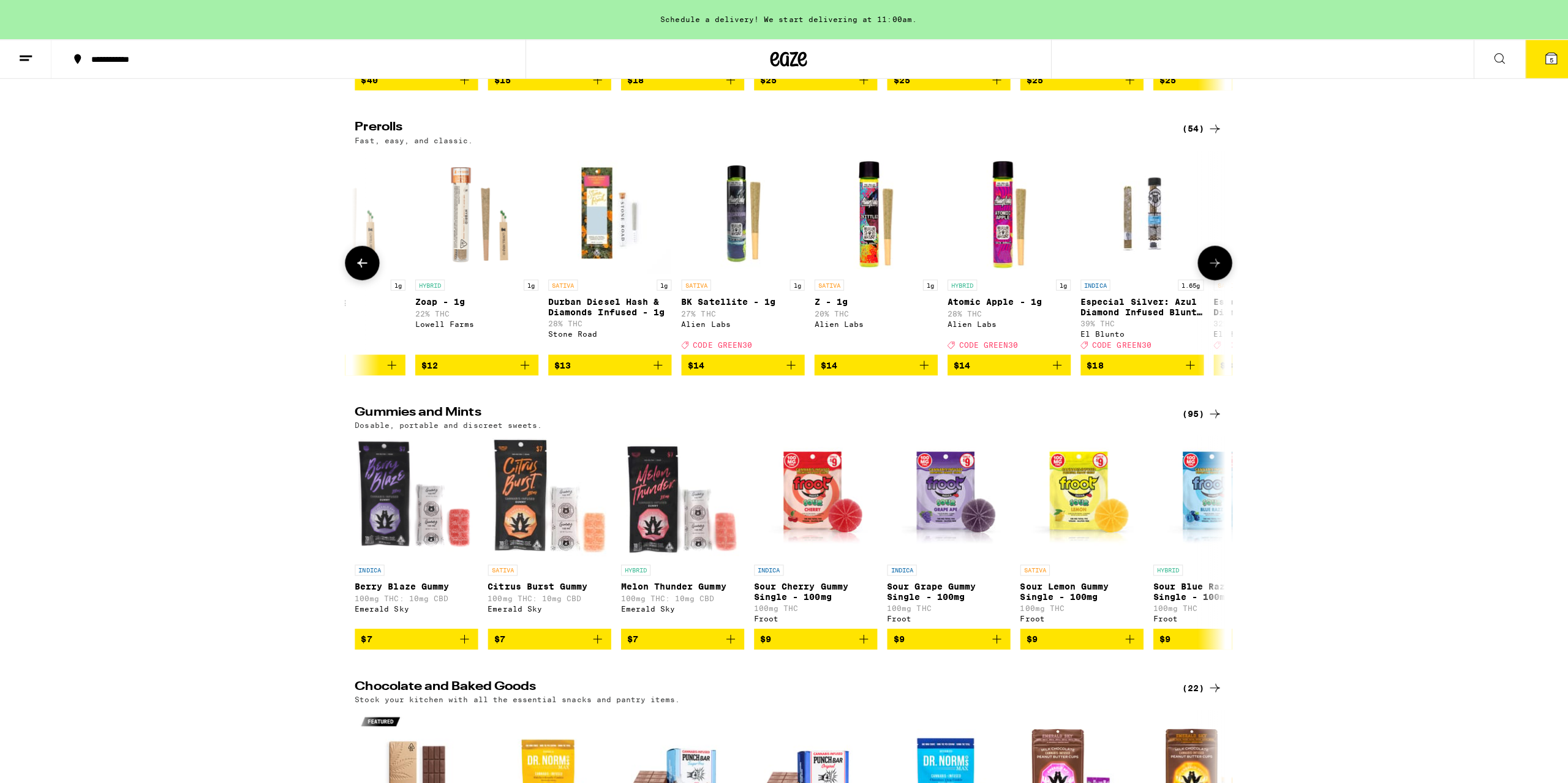
scroll to position [0, 4372]
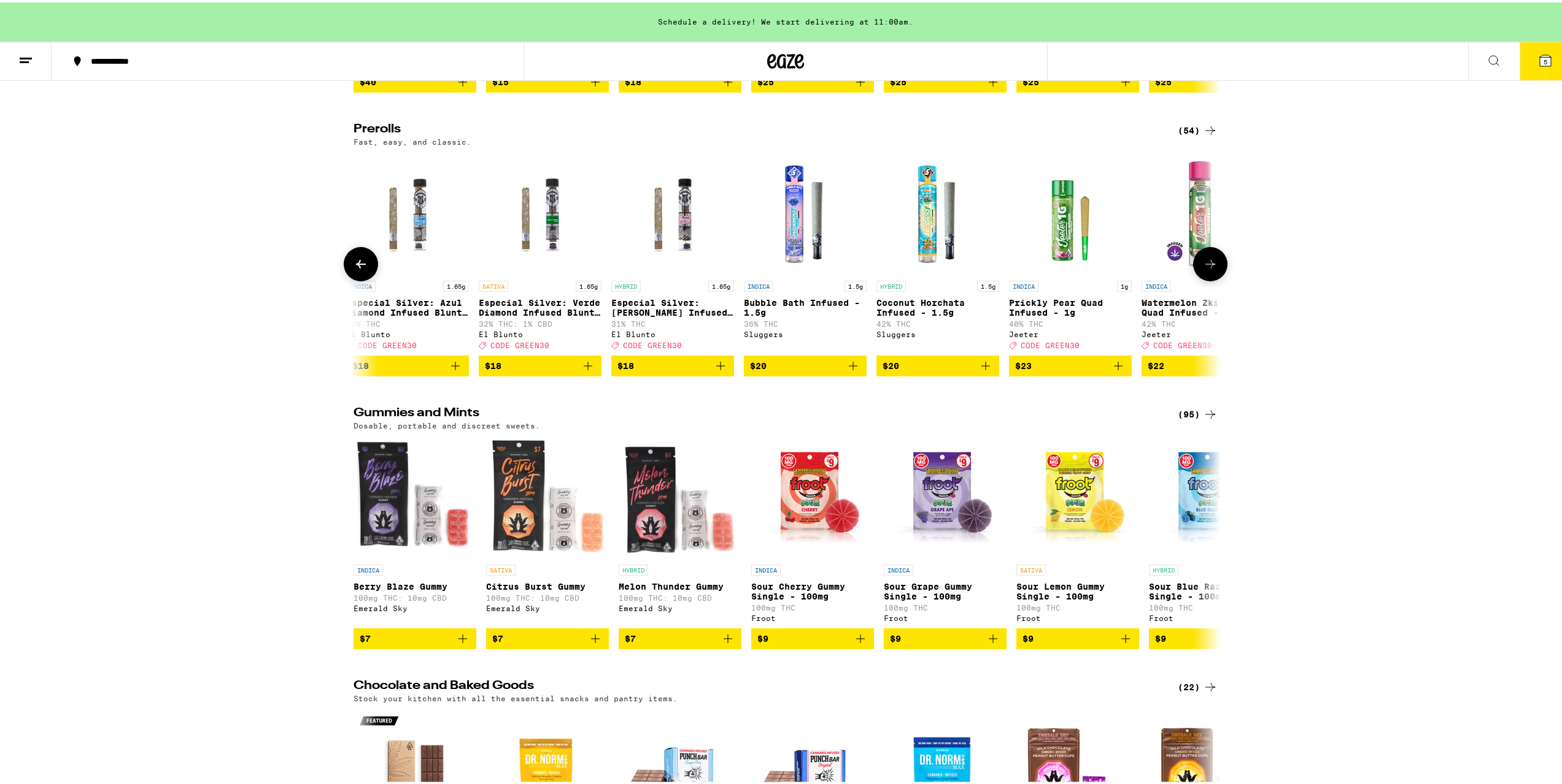
click at [986, 371] on icon "Add to bag" at bounding box center [985, 363] width 15 height 15
click at [1543, 61] on span "6" at bounding box center [1545, 59] width 4 height 8
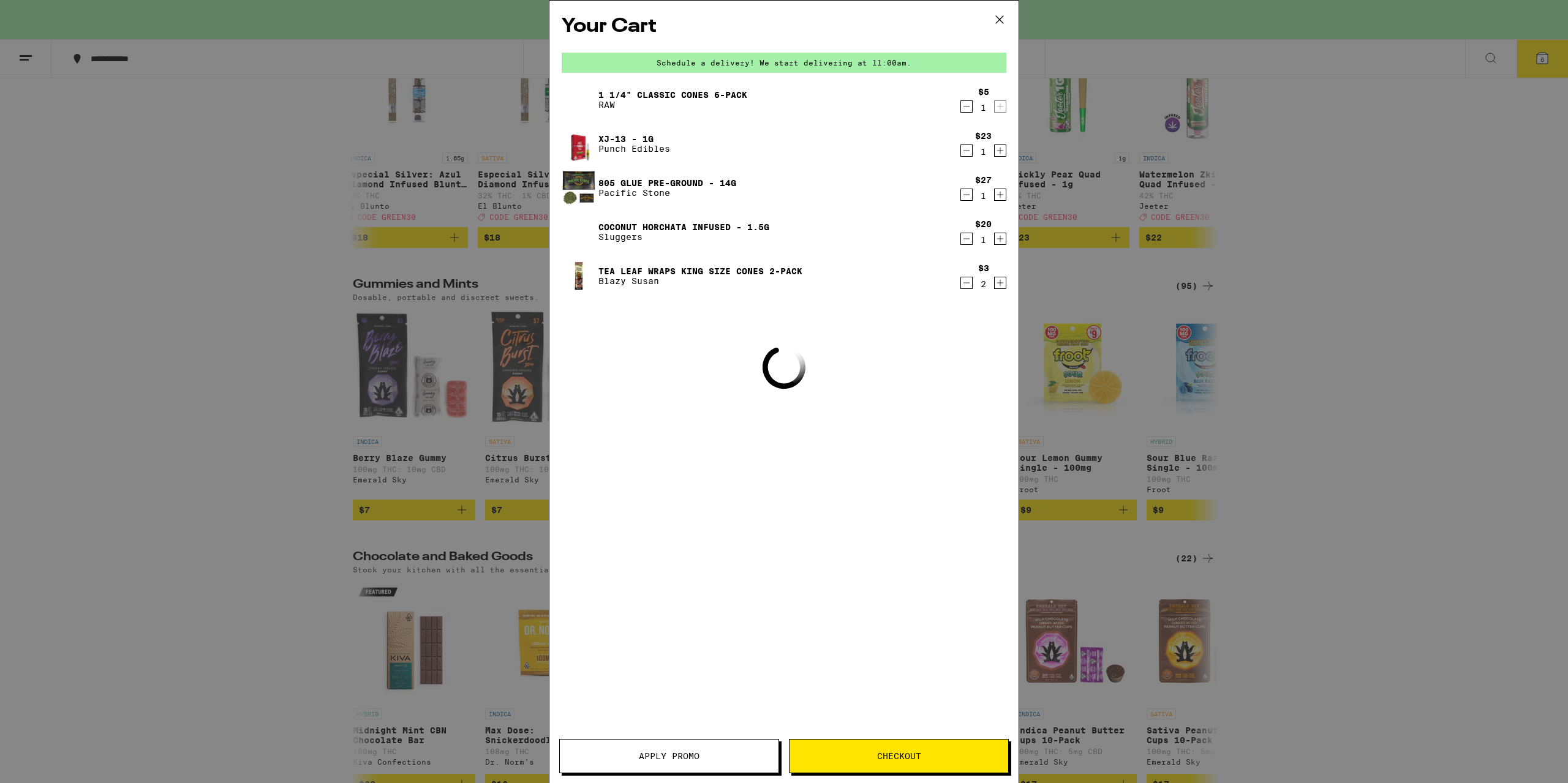
scroll to position [3427, 0]
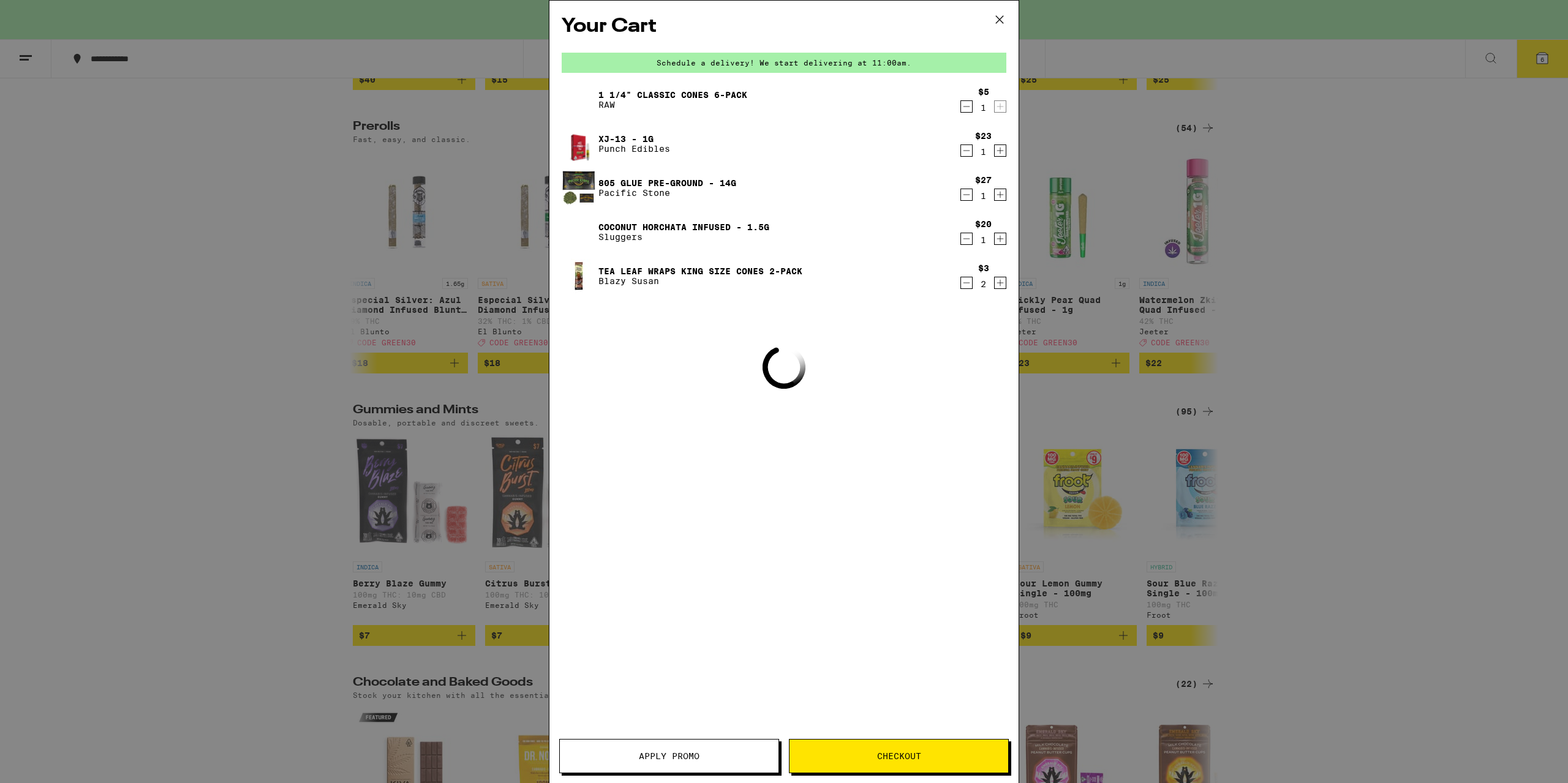
click at [912, 752] on span "Checkout" at bounding box center [898, 756] width 44 height 8
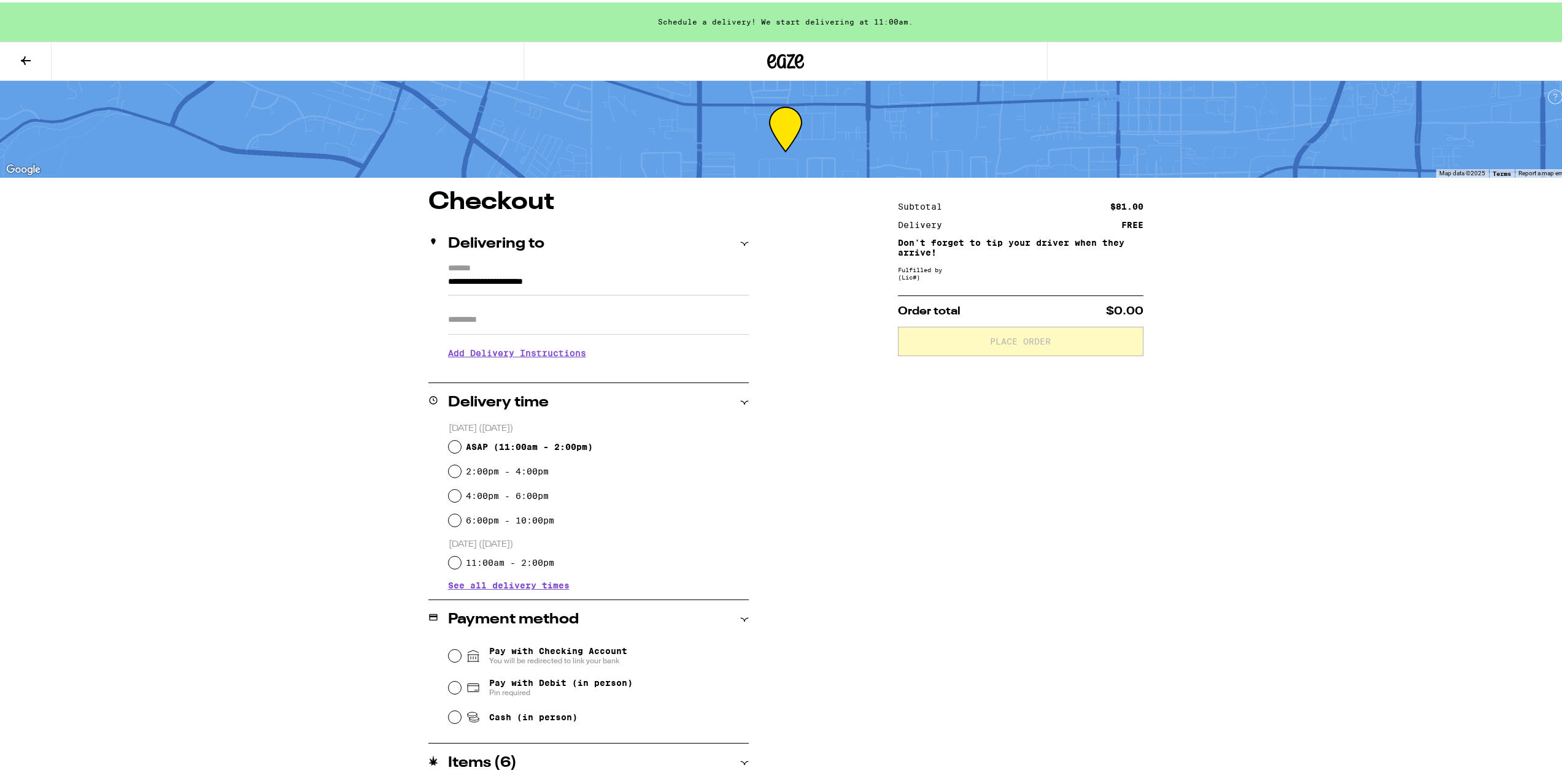
click at [557, 448] on span "ASAP ( 11:00am - 2:00pm )" at bounding box center [529, 444] width 127 height 10
click at [461, 448] on input "ASAP ( 11:00am - 2:00pm )" at bounding box center [455, 444] width 12 height 12
radio input "true"
click at [466, 318] on input "Apt/Suite" at bounding box center [598, 318] width 300 height 29
type input "**********"
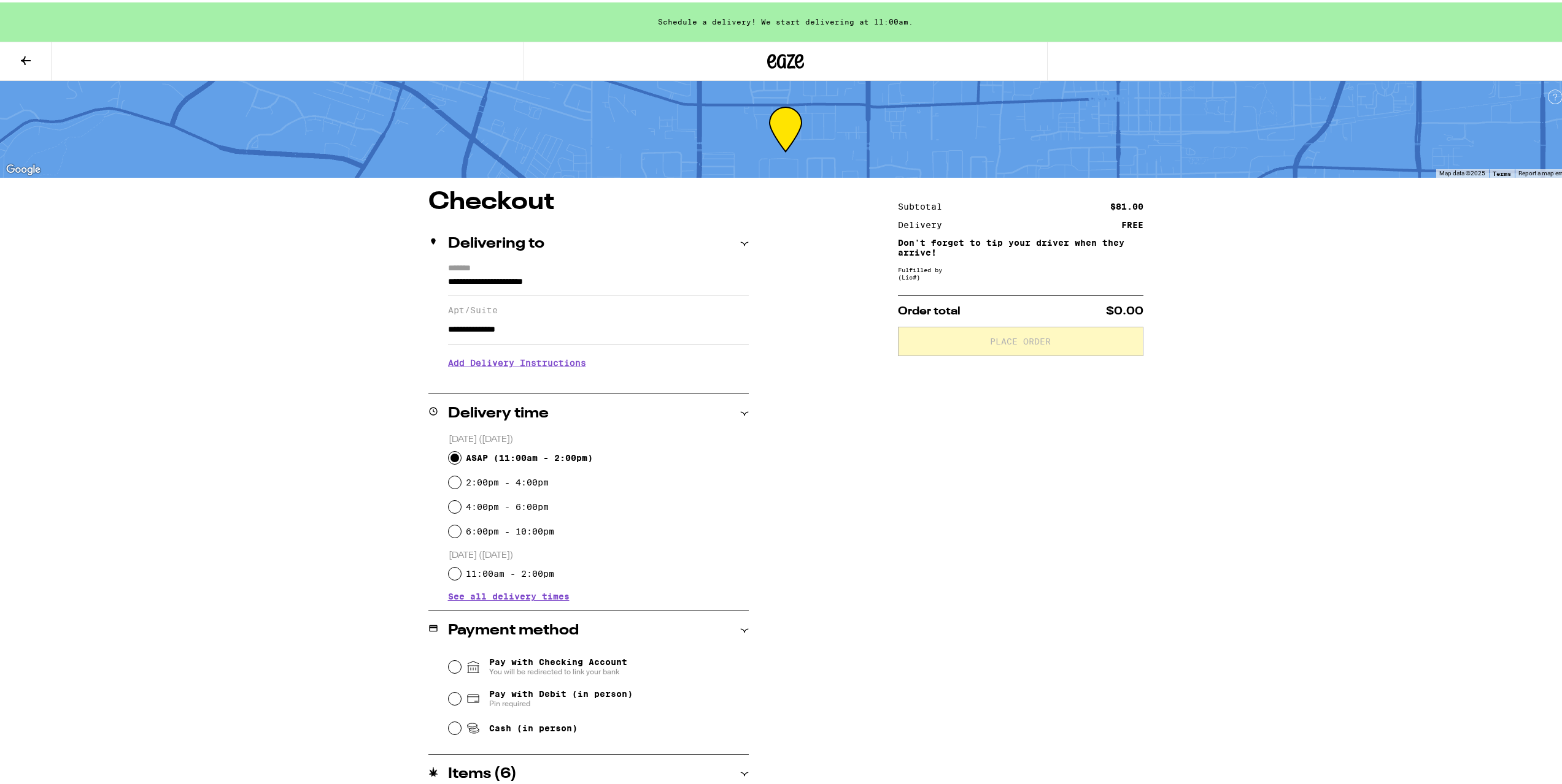
scroll to position [228, 0]
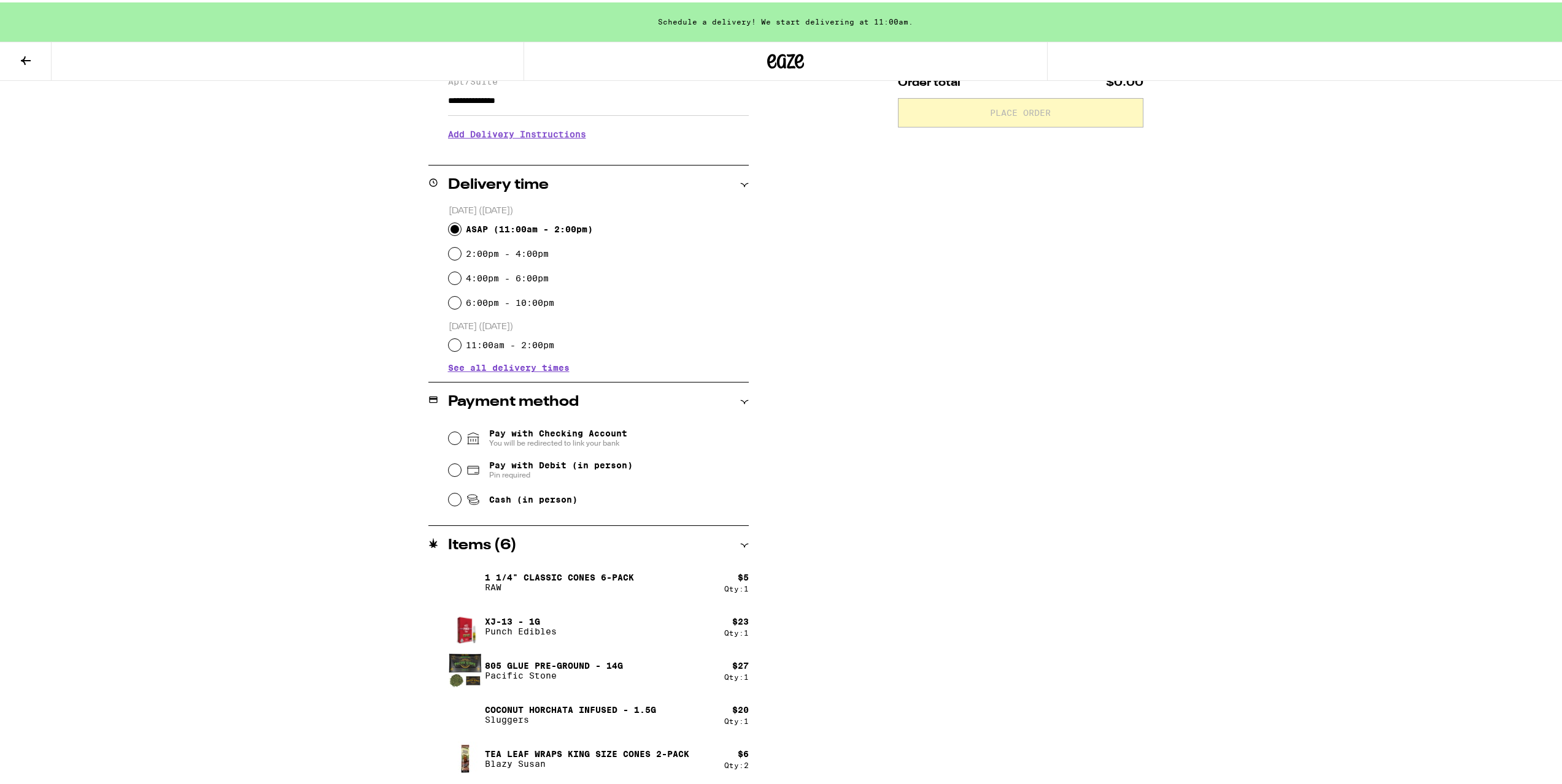
click at [512, 505] on span "Cash (in person)" at bounding box center [521, 497] width 112 height 15
click at [461, 503] on input "Cash (in person)" at bounding box center [455, 498] width 12 height 12
radio input "true"
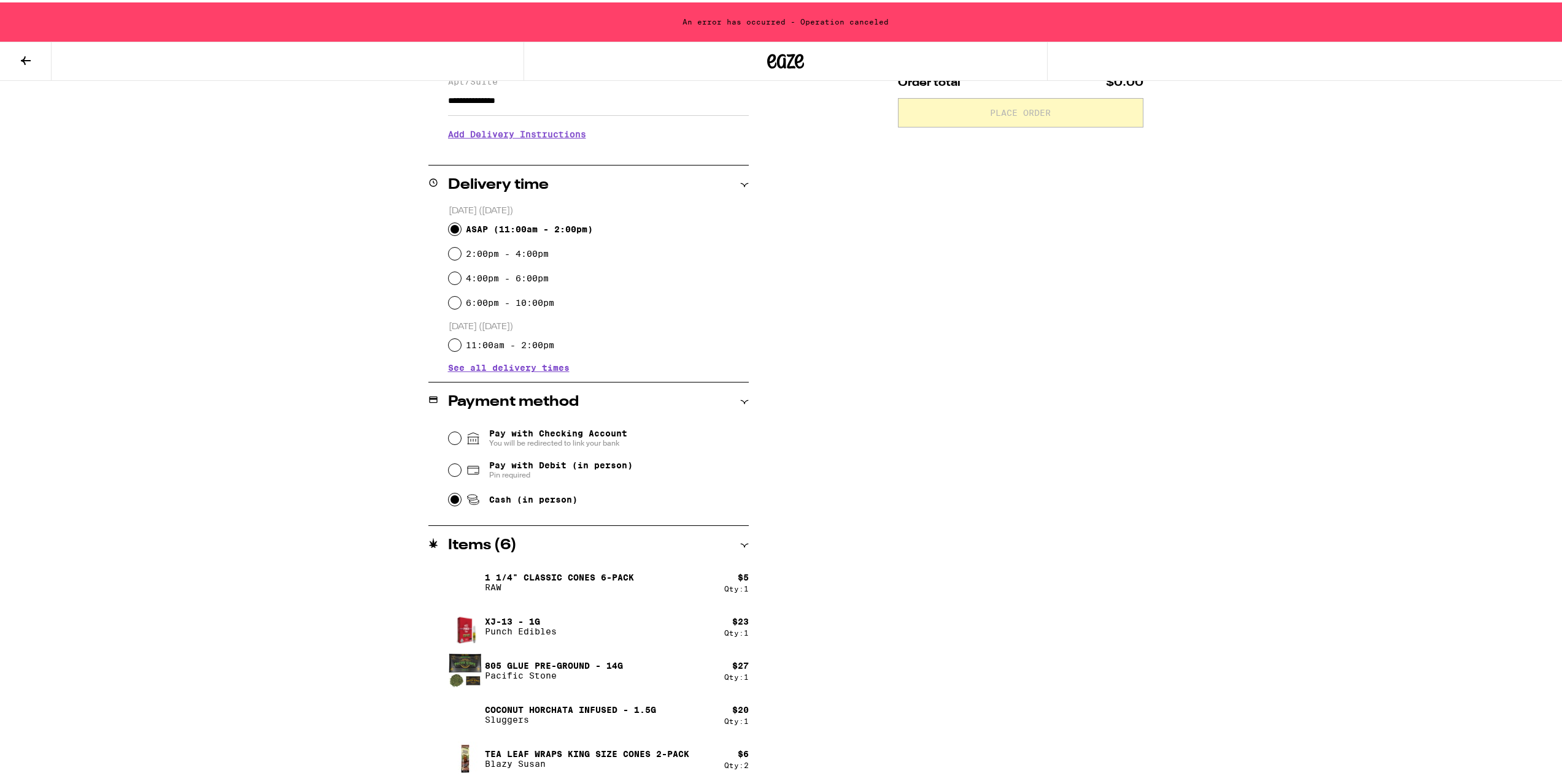
scroll to position [0, 0]
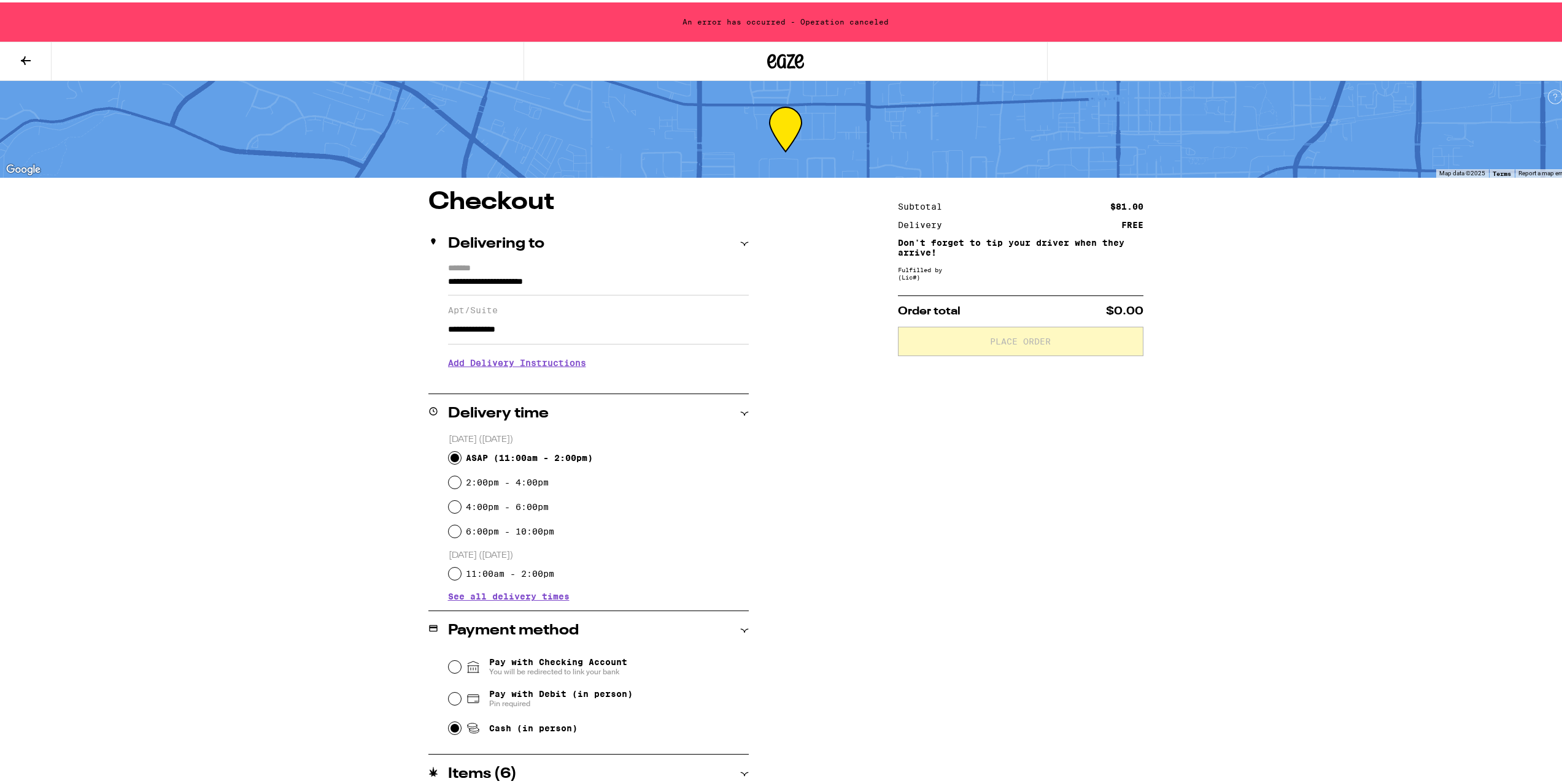
click at [1481, 33] on div "An error has occurred - Operation canceled" at bounding box center [785, 19] width 1571 height 39
click at [1524, 58] on div at bounding box center [785, 59] width 1571 height 39
